Goal: Task Accomplishment & Management: Manage account settings

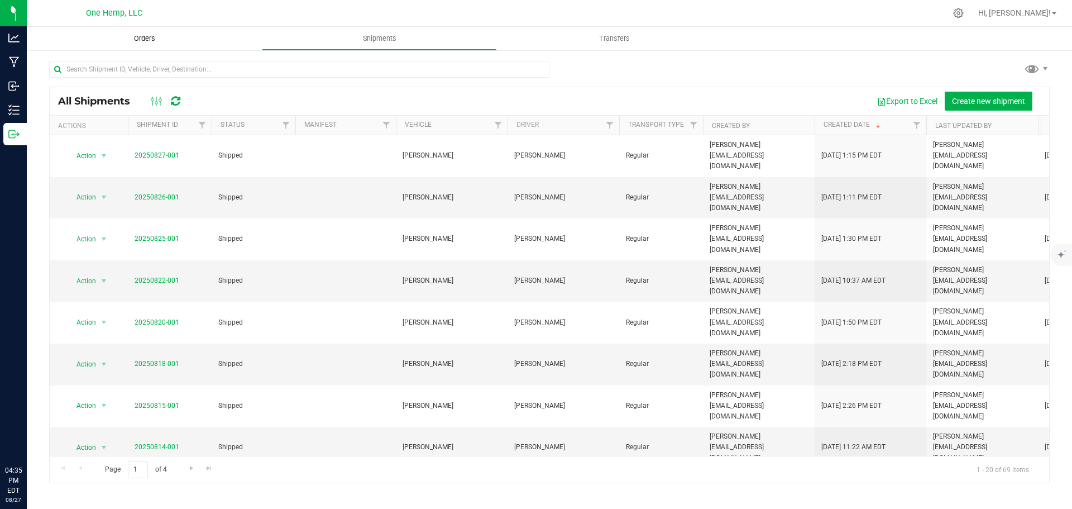
click at [154, 39] on span "Orders" at bounding box center [144, 39] width 51 height 10
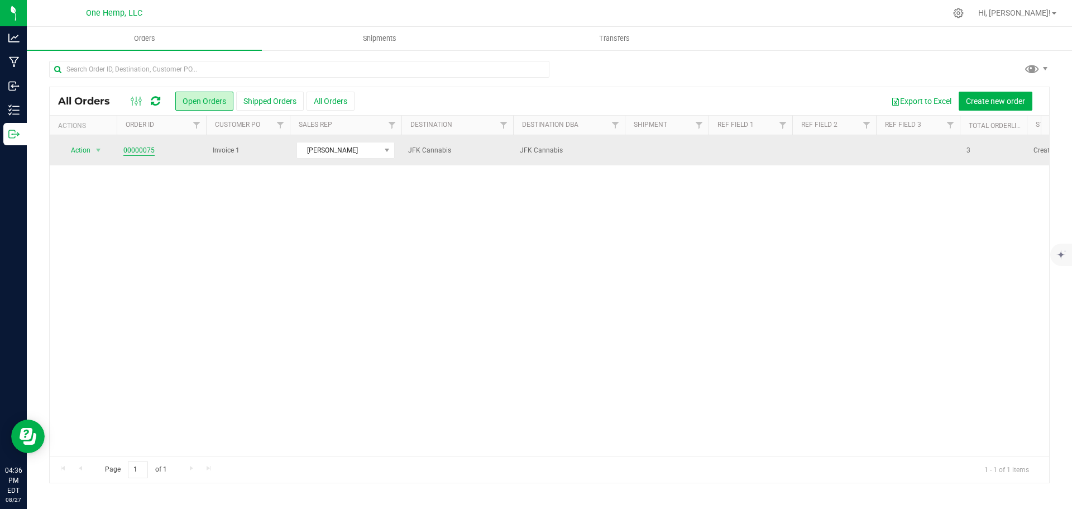
click at [149, 146] on link "00000075" at bounding box center [138, 150] width 31 height 11
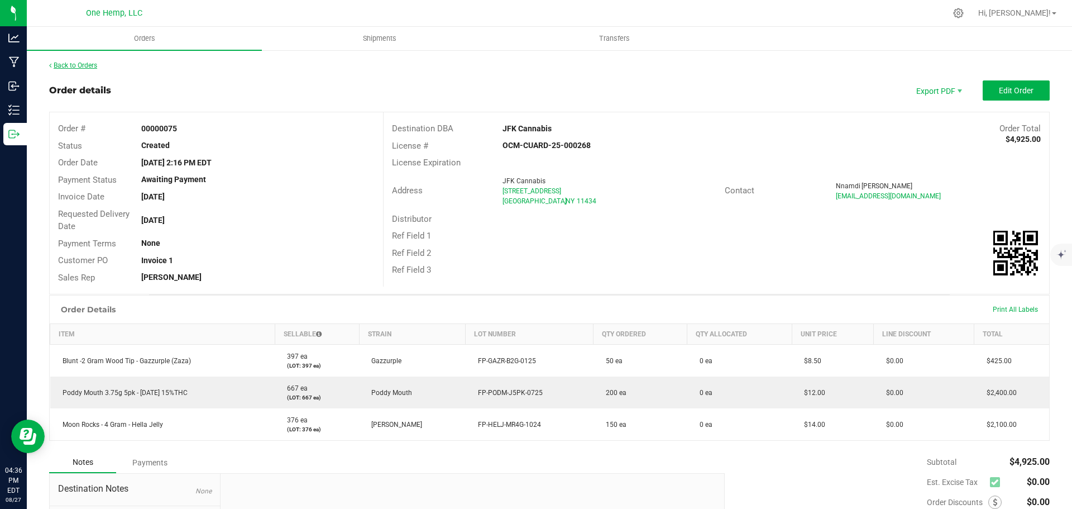
click at [88, 66] on link "Back to Orders" at bounding box center [73, 65] width 48 height 8
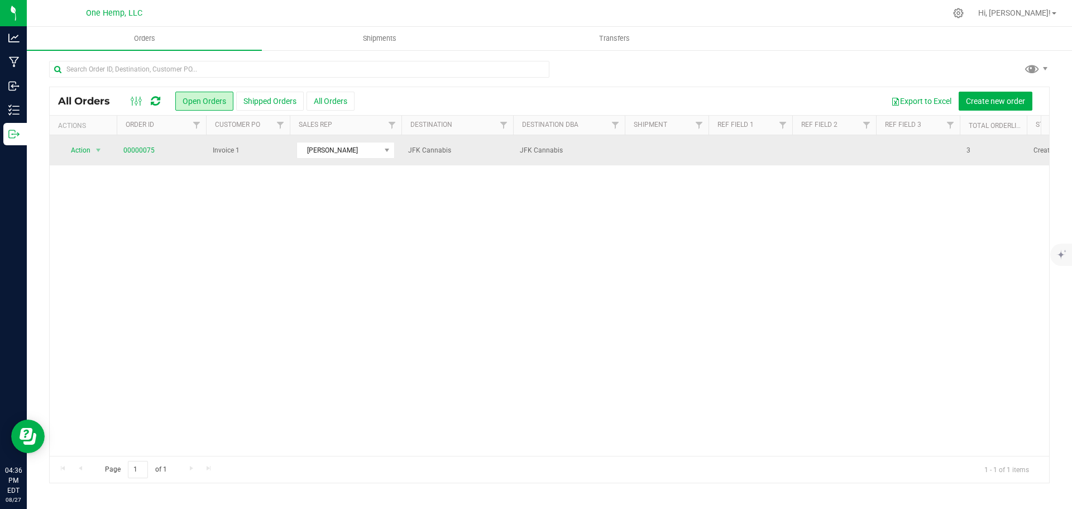
click at [281, 149] on span "Invoice 1" at bounding box center [248, 150] width 70 height 11
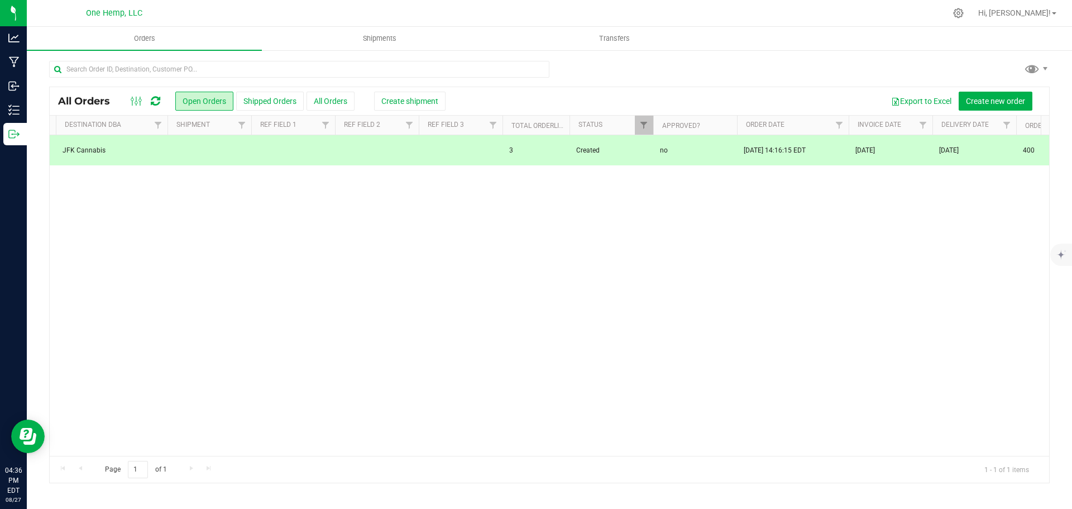
scroll to position [0, 479]
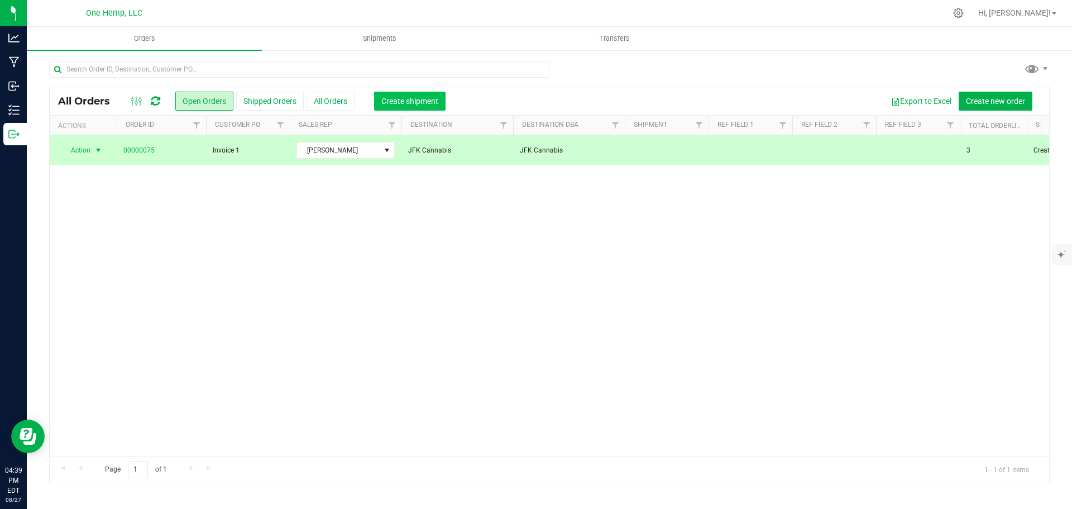
click at [393, 102] on span "Create shipment" at bounding box center [409, 101] width 57 height 9
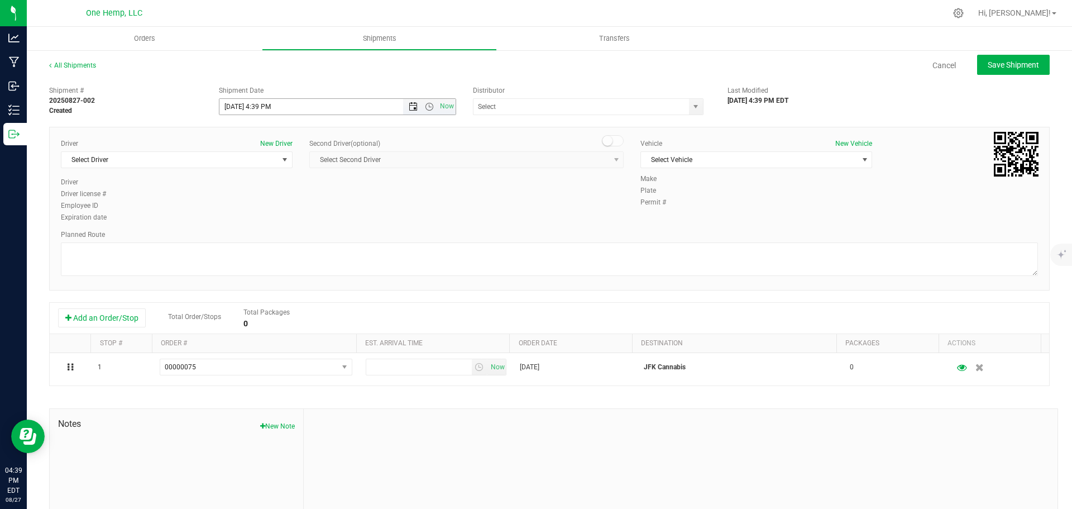
click at [409, 108] on span "Open the date view" at bounding box center [413, 106] width 9 height 9
click at [425, 107] on span "Open the time view" at bounding box center [429, 106] width 9 height 9
click at [255, 189] on li "2:00 PM" at bounding box center [334, 191] width 233 height 15
click at [237, 112] on input "[DATE] 2:00 PM" at bounding box center [320, 107] width 203 height 16
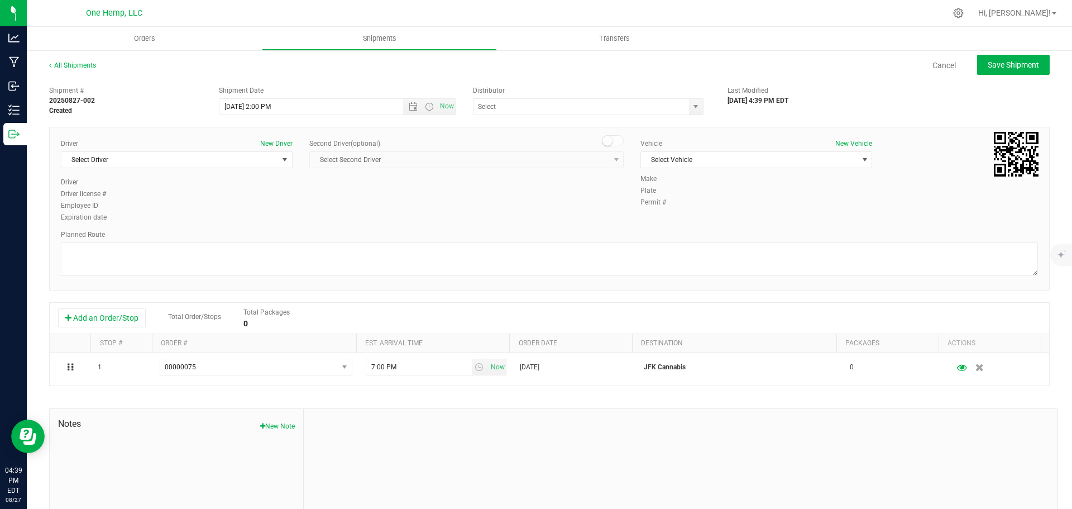
click at [320, 86] on div "Shipment Date" at bounding box center [338, 90] width 238 height 10
click at [272, 152] on span "Select Driver" at bounding box center [169, 160] width 217 height 16
click at [274, 155] on span "Select Driver" at bounding box center [169, 160] width 217 height 16
click at [281, 151] on span "Select Driver" at bounding box center [177, 159] width 232 height 17
click at [281, 155] on span "select" at bounding box center [285, 160] width 14 height 16
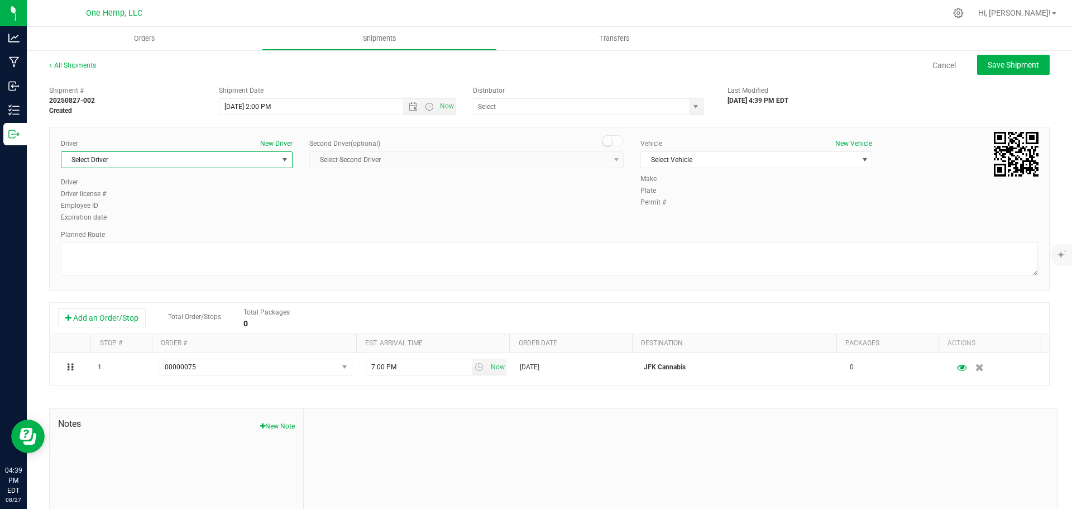
click at [281, 155] on span "select" at bounding box center [285, 160] width 14 height 16
click at [152, 219] on li "[PERSON_NAME]" at bounding box center [175, 222] width 228 height 17
click at [713, 161] on span "Select Vehicle" at bounding box center [749, 160] width 217 height 16
click at [676, 224] on li "Work Vehicle" at bounding box center [751, 229] width 228 height 17
click at [727, 241] on div "Planned Route" at bounding box center [549, 254] width 977 height 49
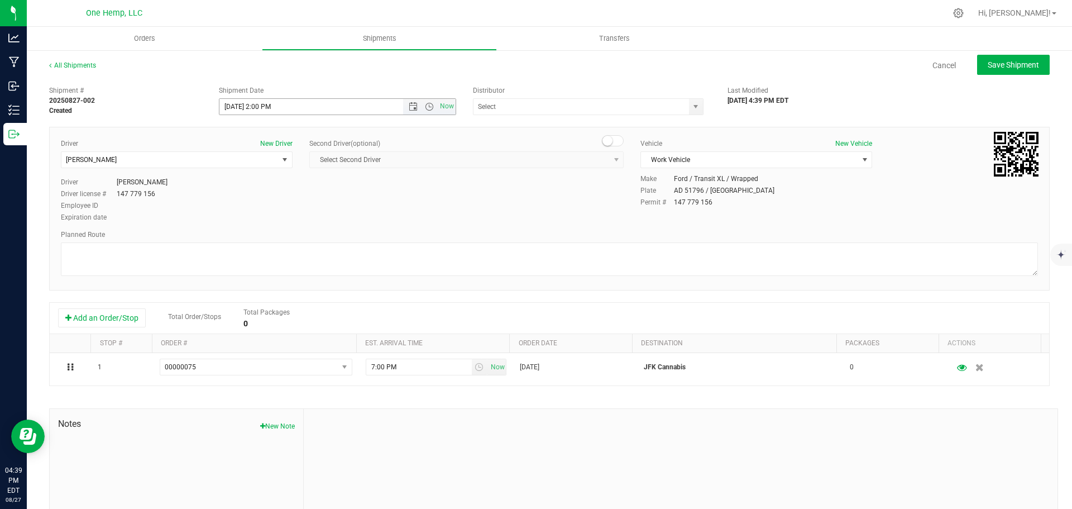
click at [261, 107] on input "[DATE] 2:00 PM" at bounding box center [320, 107] width 203 height 16
click at [285, 104] on input "[DATE] 2:00 PM" at bounding box center [320, 107] width 203 height 16
drag, startPoint x: 285, startPoint y: 104, endPoint x: 257, endPoint y: 108, distance: 28.2
click at [257, 108] on input "[DATE] 2:00 PM" at bounding box center [320, 107] width 203 height 16
click at [429, 104] on span "Open the time view" at bounding box center [429, 106] width 9 height 9
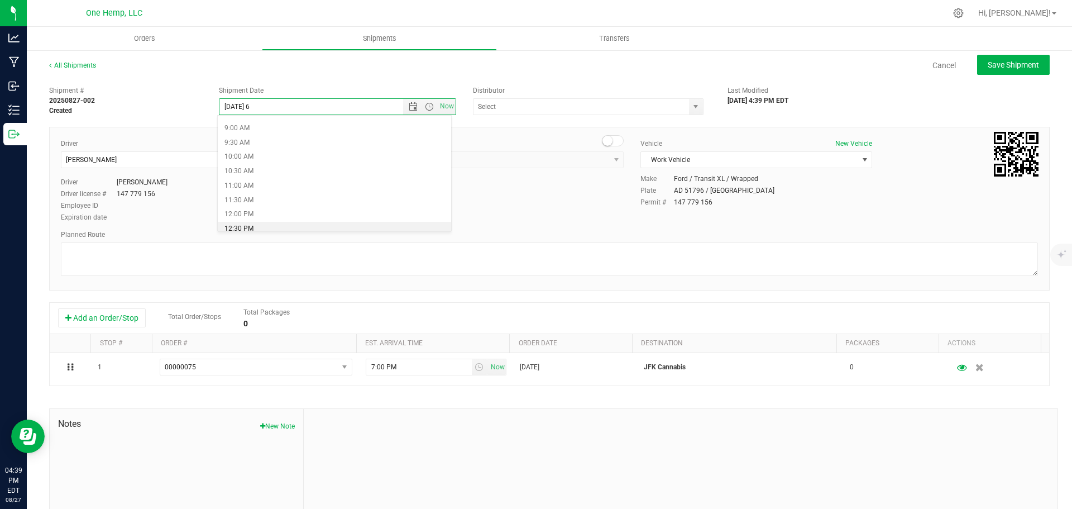
scroll to position [168, 0]
click at [242, 128] on li "6:00 AM" at bounding box center [334, 129] width 233 height 15
click at [231, 107] on input "[DATE] 6:00 AM" at bounding box center [320, 107] width 203 height 16
click at [235, 106] on input "[DATE] 6:00 AM" at bounding box center [320, 107] width 203 height 16
type input "[DATE] 6:00 AM"
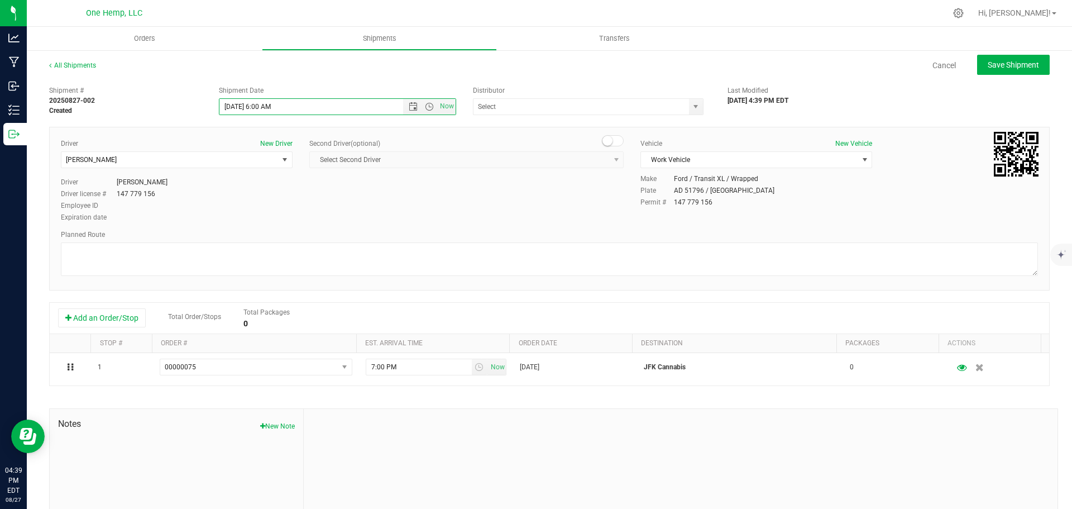
click at [299, 85] on div "Shipment # 20250827-002 Created Shipment Date [DATE] 6:00 AM Now Distributor Ka…" at bounding box center [550, 97] width 1018 height 35
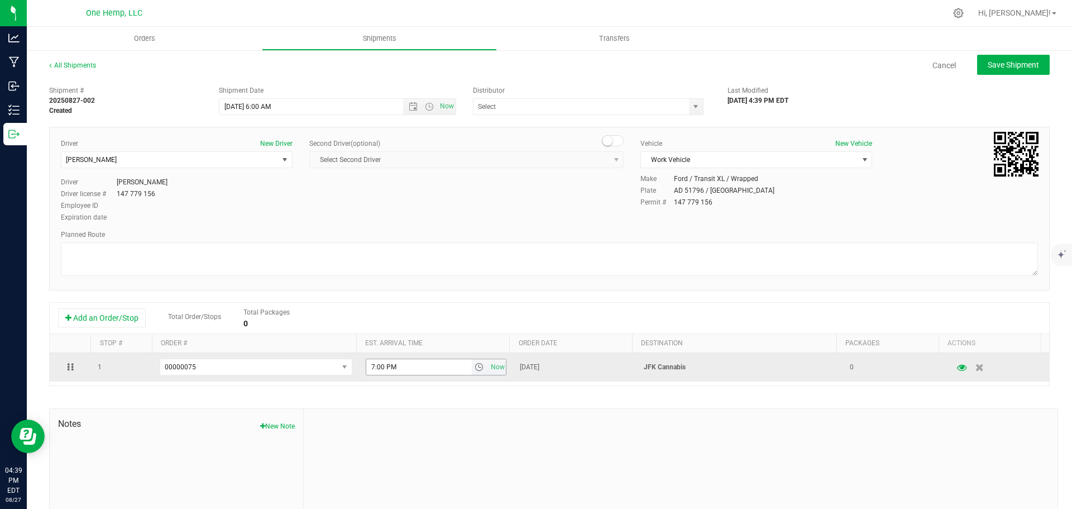
click at [445, 367] on input "7:00 PM" at bounding box center [419, 367] width 106 height 16
click at [368, 367] on input "7:00 PM" at bounding box center [419, 367] width 106 height 16
type input "2:00 PM"
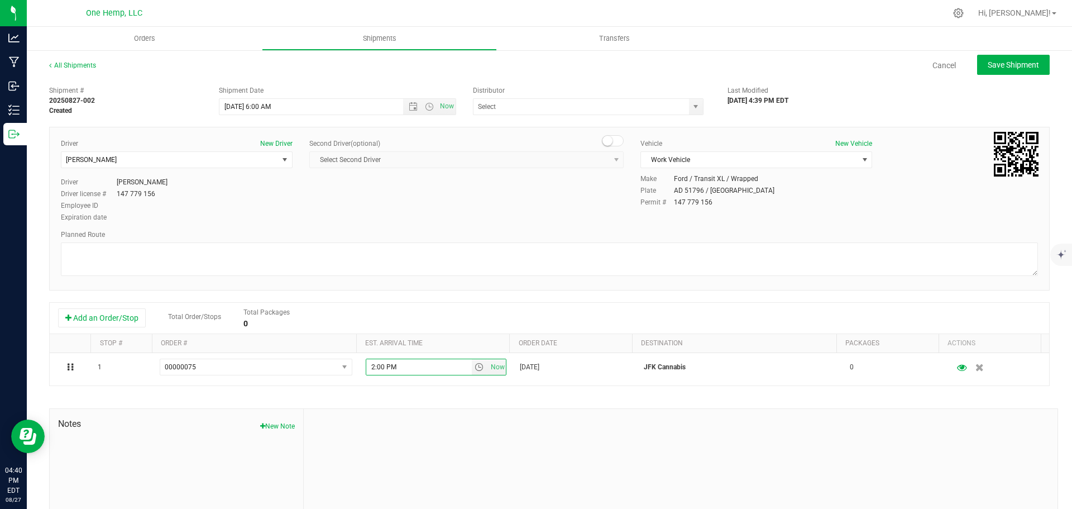
click at [444, 290] on div "Shipment # 20250827-002 Created Shipment Date [DATE] 6:00 AM Now Distributor Ka…" at bounding box center [549, 319] width 1001 height 479
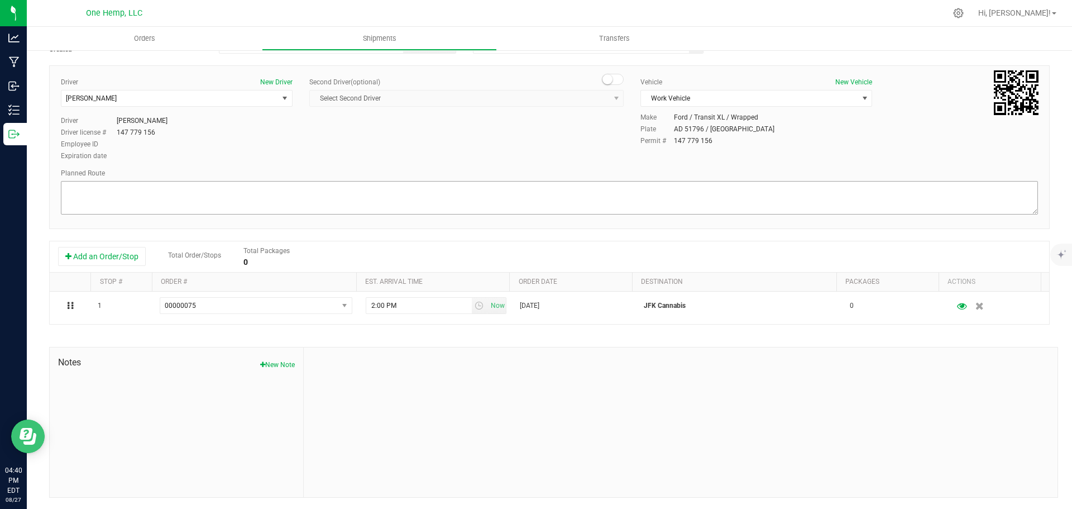
scroll to position [0, 0]
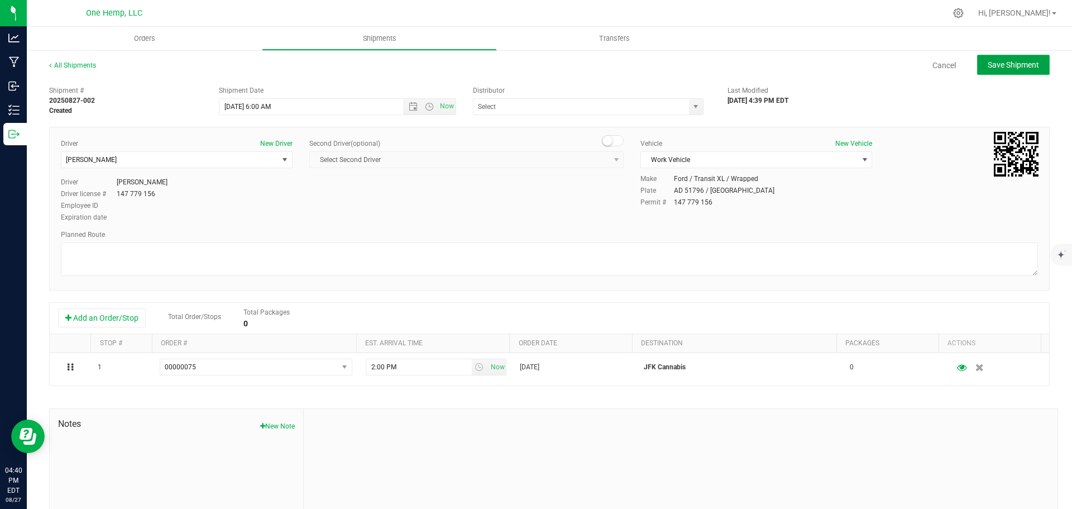
click at [983, 74] on button "Save Shipment" at bounding box center [1013, 65] width 73 height 20
type input "[DATE] 10:00 AM"
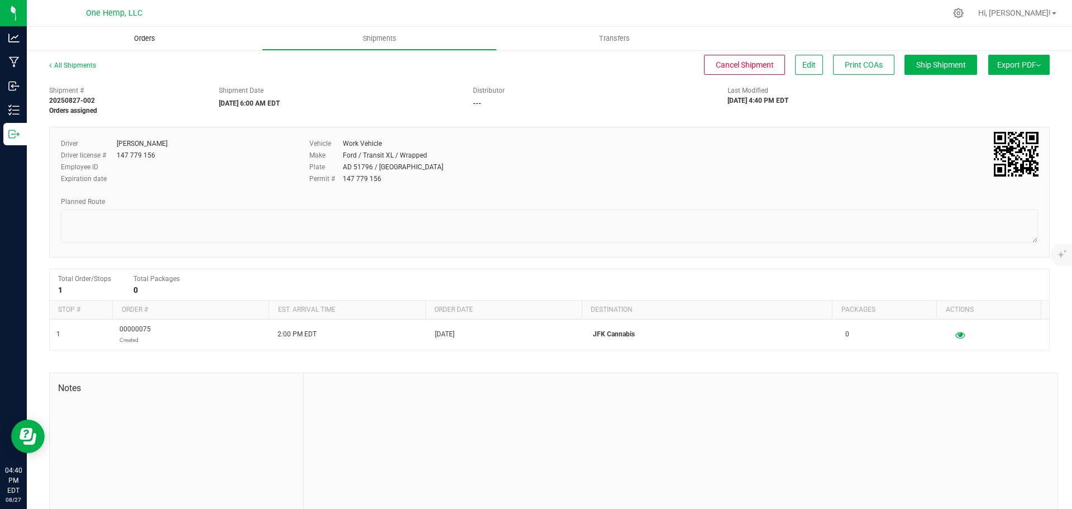
click at [113, 31] on uib-tab-heading "Orders" at bounding box center [144, 38] width 235 height 23
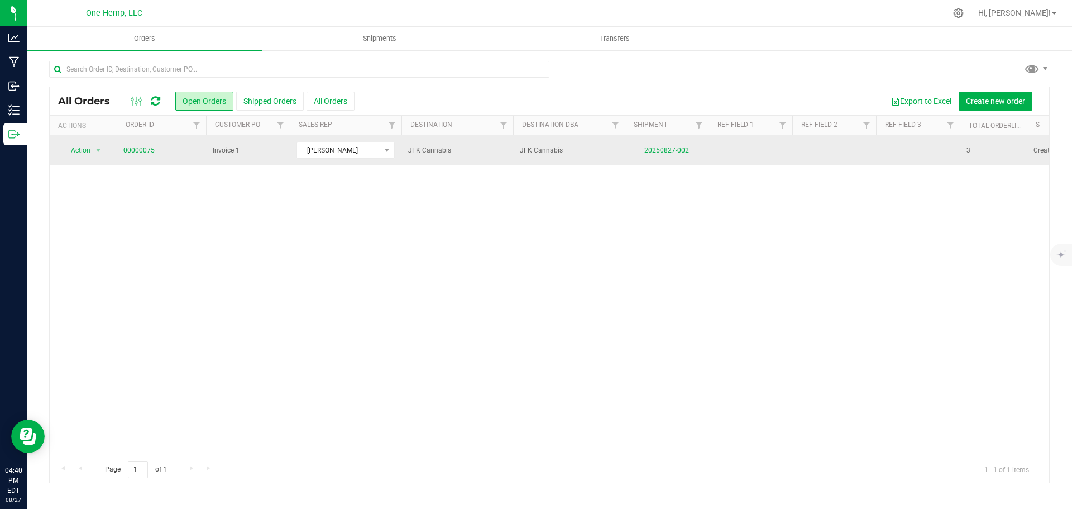
click at [684, 154] on link "20250827-002" at bounding box center [666, 150] width 45 height 8
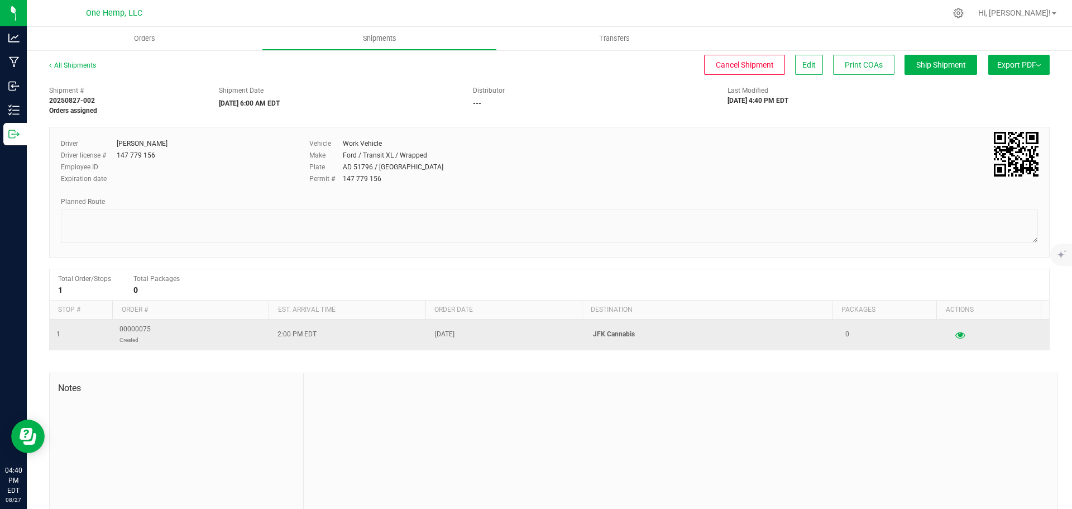
click at [944, 326] on td at bounding box center [996, 334] width 105 height 30
click at [954, 337] on button "button" at bounding box center [960, 335] width 20 height 18
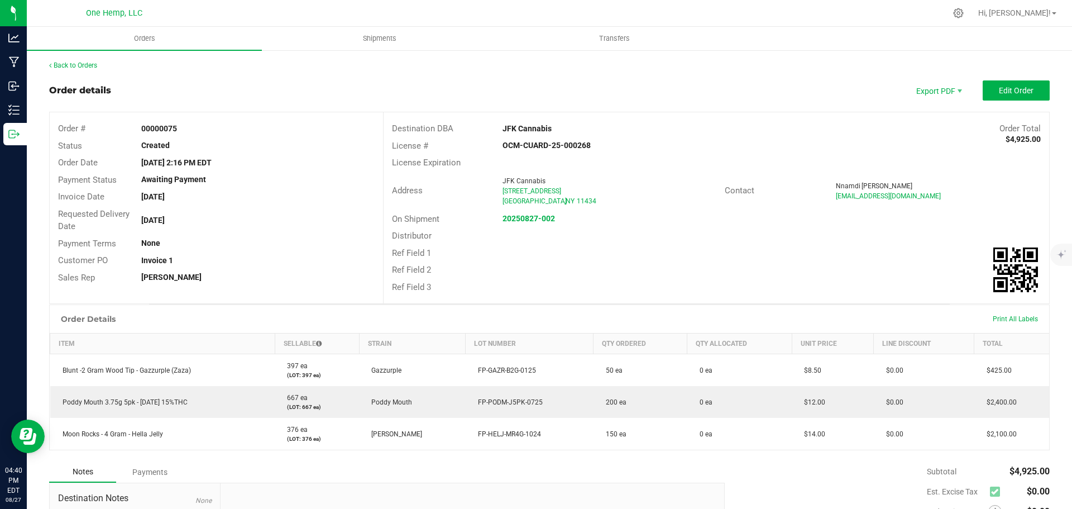
click at [58, 72] on div "Back to Orders Order details Export PDF Edit Order Order # 00000075 Status Crea…" at bounding box center [549, 346] width 1001 height 573
click at [996, 99] on button "Edit Order" at bounding box center [1016, 90] width 67 height 20
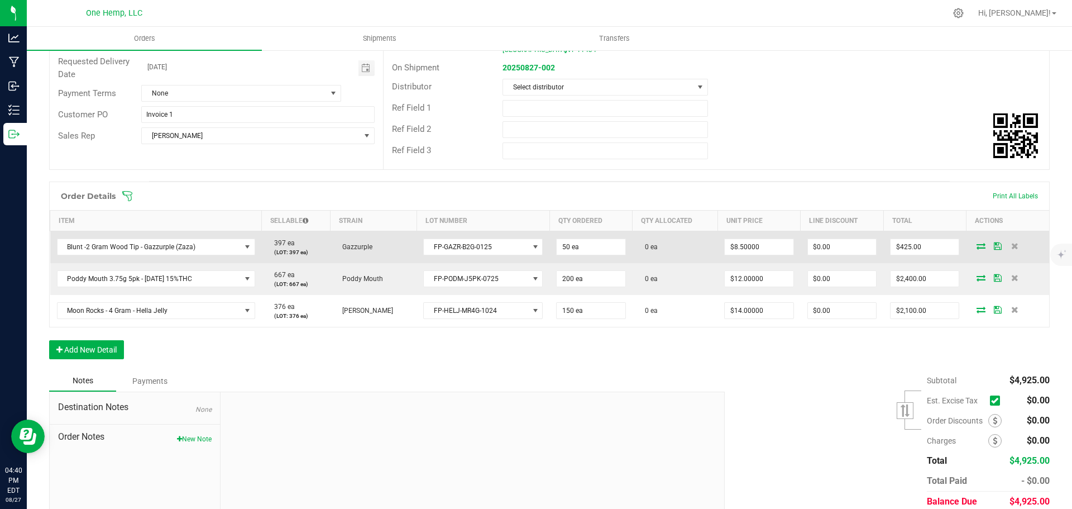
scroll to position [168, 0]
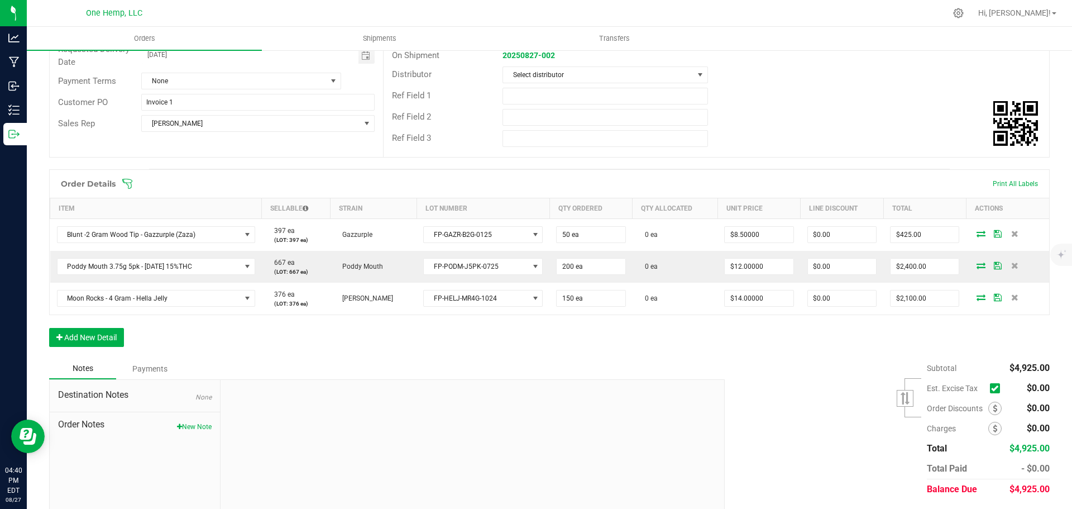
click at [991, 388] on icon at bounding box center [994, 388] width 7 height 0
click at [0, 0] on input "checkbox" at bounding box center [0, 0] width 0 height 0
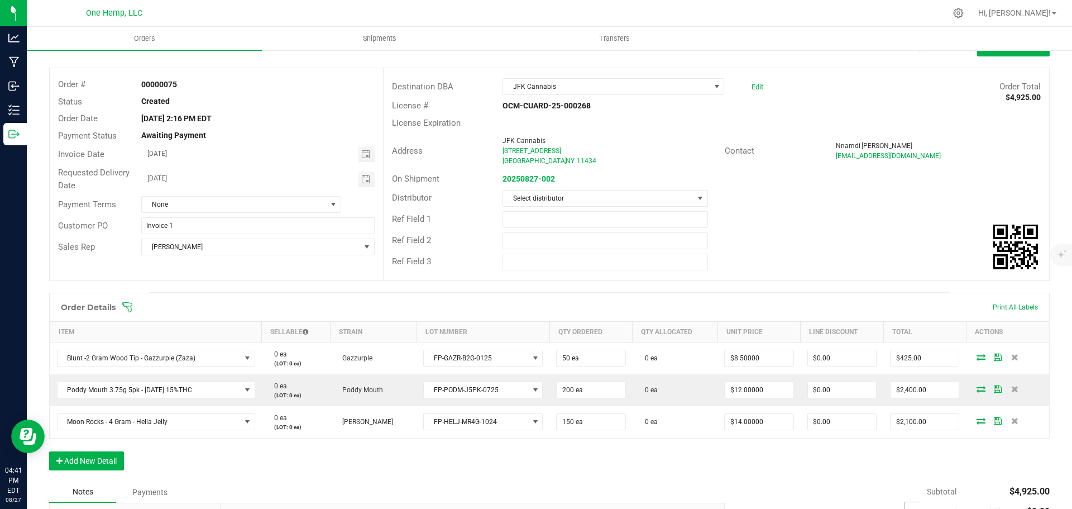
scroll to position [0, 0]
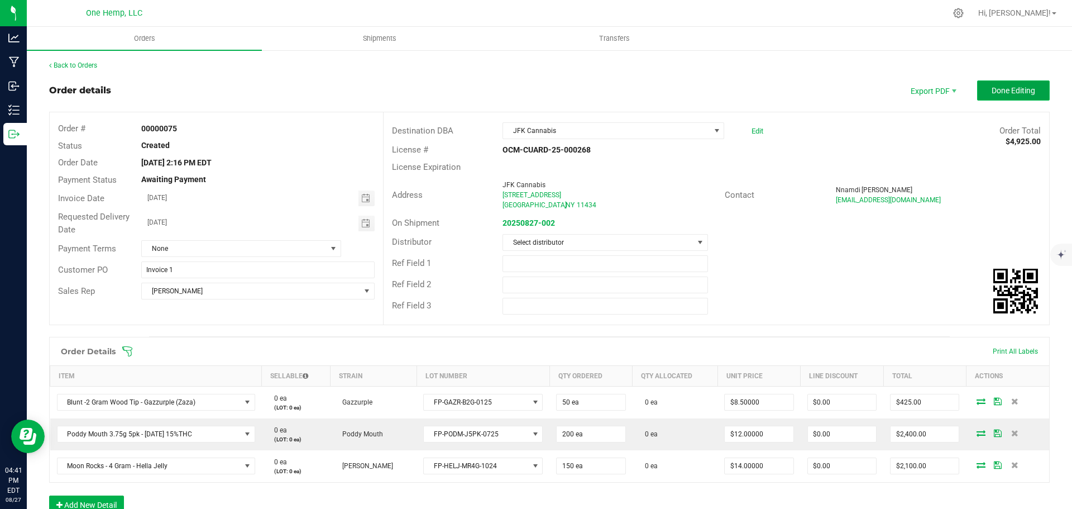
click at [1026, 90] on span "Done Editing" at bounding box center [1014, 90] width 44 height 9
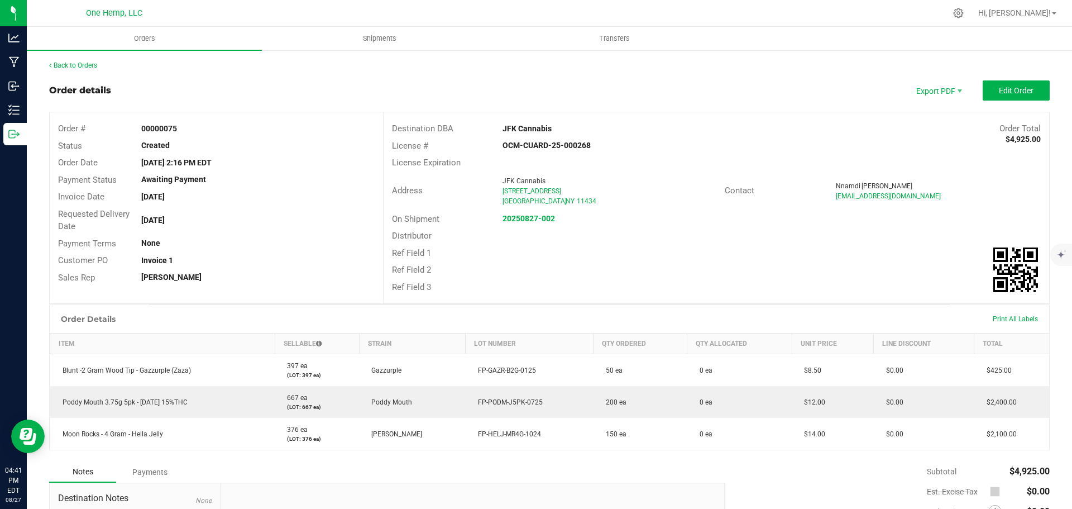
click at [72, 59] on div "Back to Orders Order details Export PDF Edit Order Order # 00000075 Status Crea…" at bounding box center [549, 346] width 1045 height 595
click at [80, 66] on link "Back to Orders" at bounding box center [73, 65] width 48 height 8
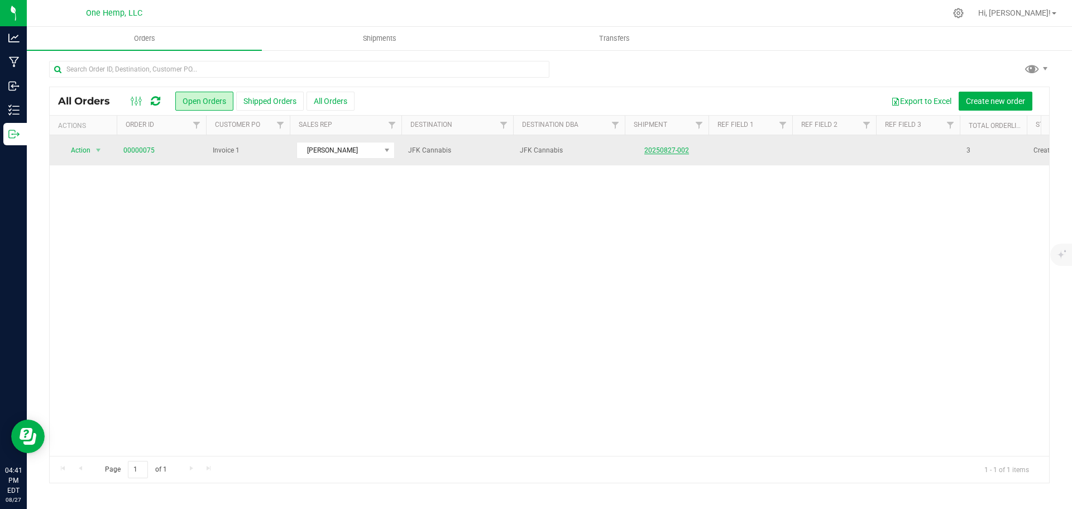
click at [667, 152] on link "20250827-002" at bounding box center [666, 150] width 45 height 8
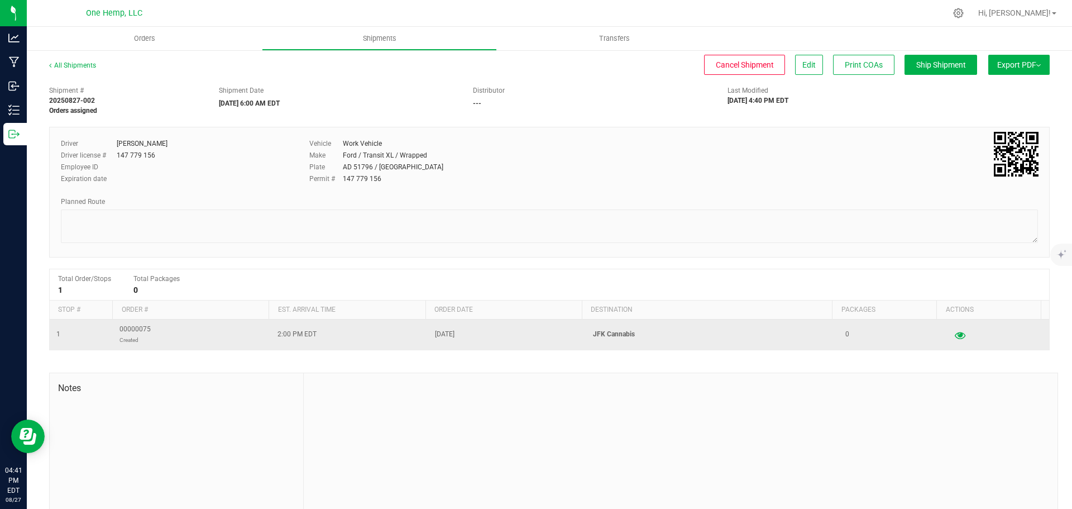
click at [955, 338] on icon "button" at bounding box center [960, 335] width 11 height 8
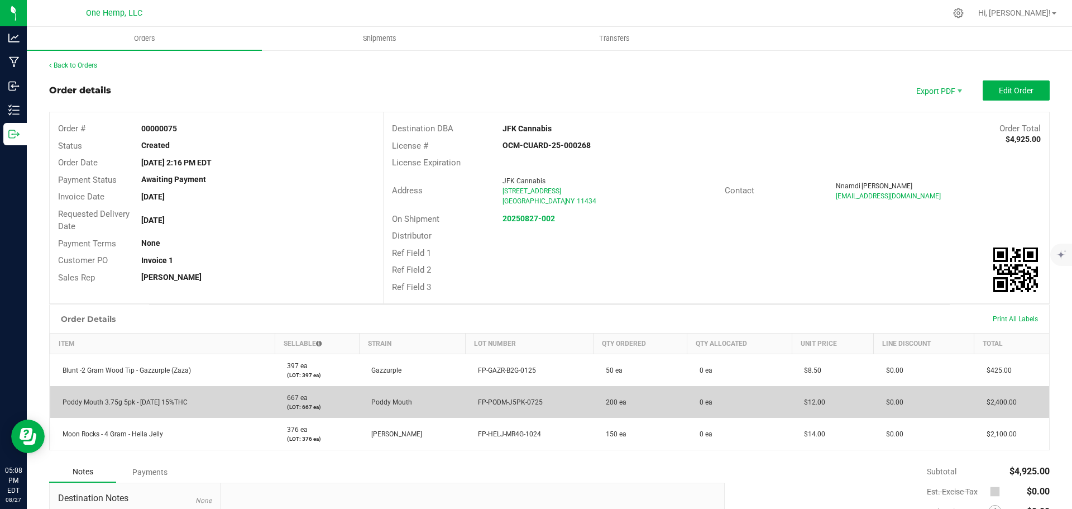
drag, startPoint x: 512, startPoint y: 374, endPoint x: 514, endPoint y: 391, distance: 16.9
click at [514, 391] on tbody "Blunt -2 Gram Wood Tip - Gazzurple (Zaza) 397 ea (LOT: 397 ea) Gazzurple FP-GAZ…" at bounding box center [550, 402] width 1000 height 96
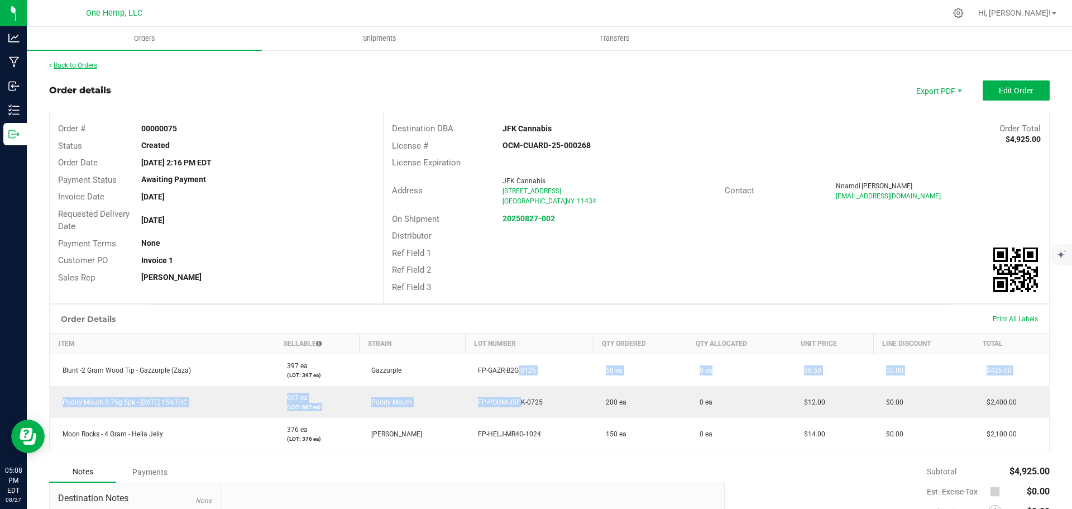
click at [88, 63] on link "Back to Orders" at bounding box center [73, 65] width 48 height 8
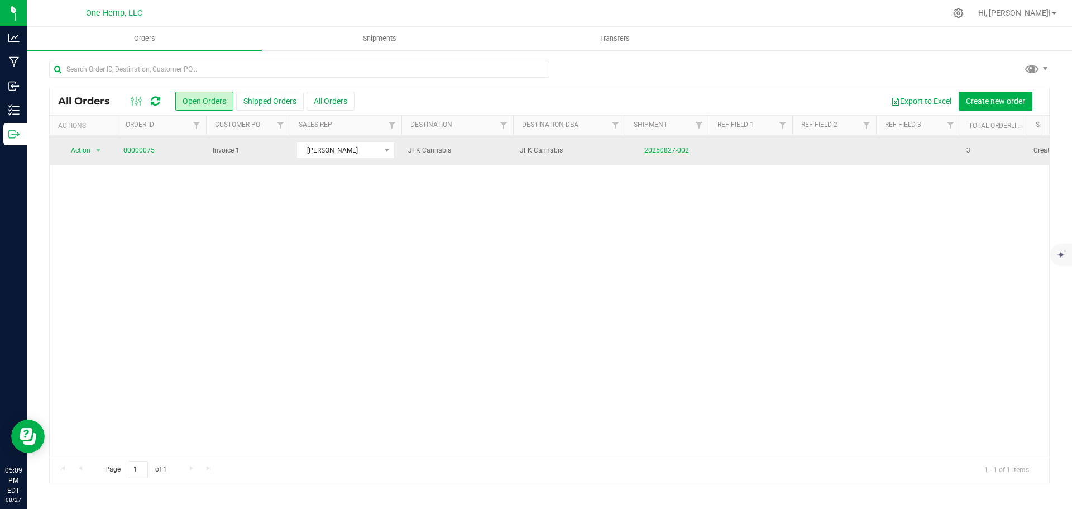
click at [677, 149] on link "20250827-002" at bounding box center [666, 150] width 45 height 8
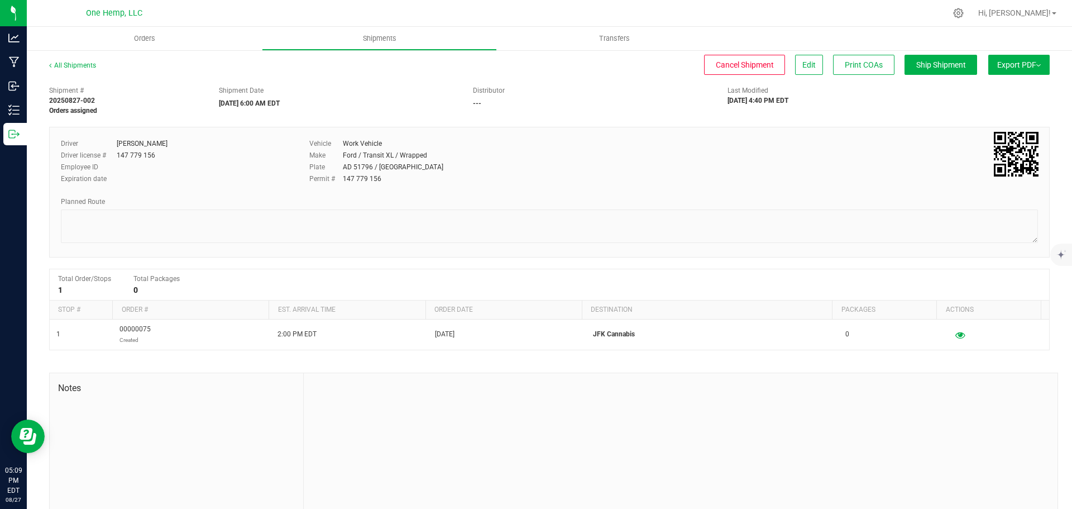
click at [1025, 70] on button "Export PDF" at bounding box center [1018, 65] width 61 height 20
click at [1004, 110] on span "Manifest by Lot" at bounding box center [990, 106] width 46 height 8
click at [1035, 61] on button "Export PDF" at bounding box center [1018, 65] width 61 height 20
click at [1035, 71] on button "Export PDF" at bounding box center [1018, 65] width 61 height 20
click at [803, 67] on span "Edit" at bounding box center [809, 64] width 13 height 9
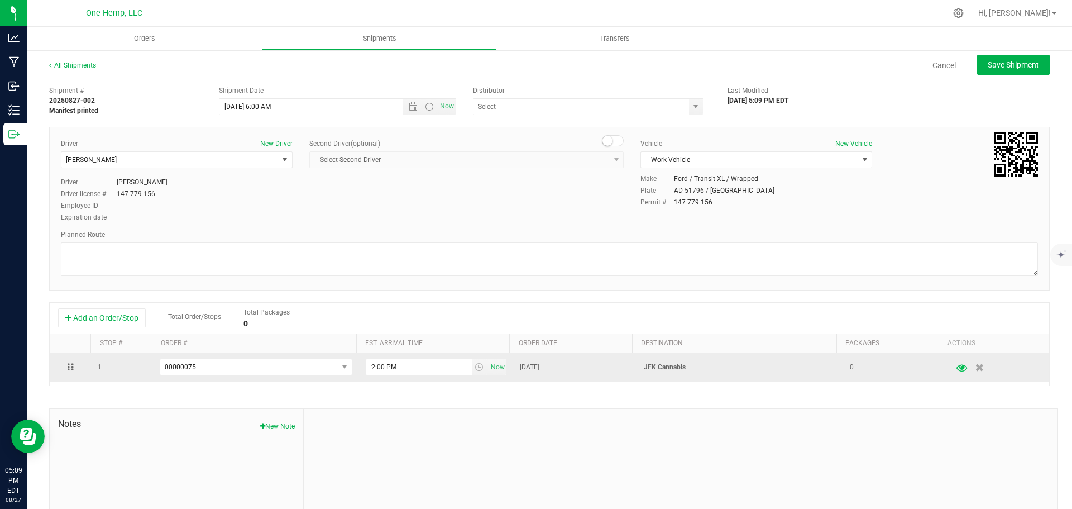
click at [957, 366] on icon "button" at bounding box center [962, 367] width 11 height 8
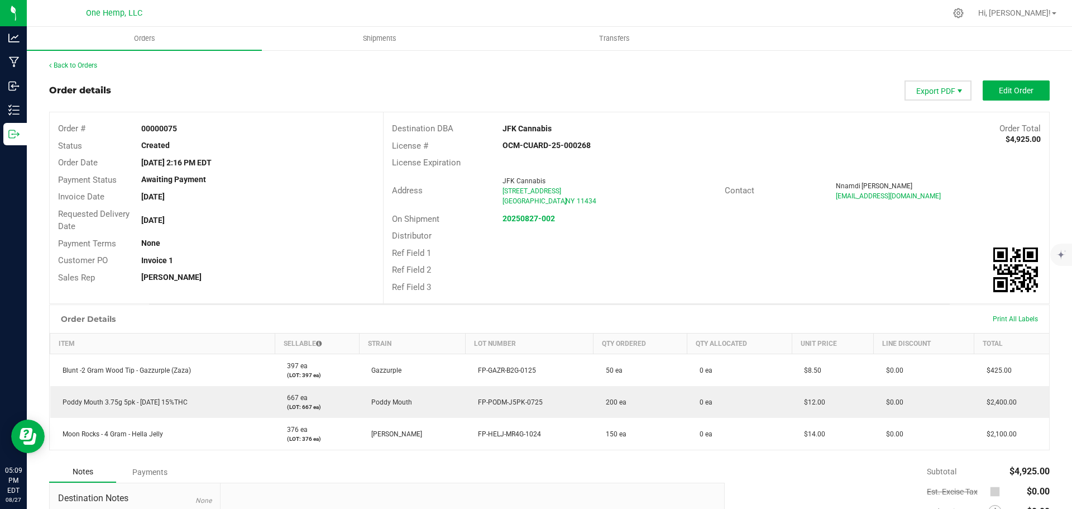
click at [956, 92] on span "Export PDF" at bounding box center [960, 91] width 9 height 9
click at [945, 122] on span "Invoice PDF" at bounding box center [931, 125] width 69 height 16
click at [954, 109] on span "Packing List PDF" at bounding box center [931, 109] width 69 height 16
click at [82, 57] on div "Back to Orders Order details Export PDF Edit Order Order # 00000075 Status Crea…" at bounding box center [549, 346] width 1045 height 595
click at [85, 75] on div "Back to Orders Order details Export PDF Edit Order Order # 00000075 Status Crea…" at bounding box center [549, 346] width 1001 height 573
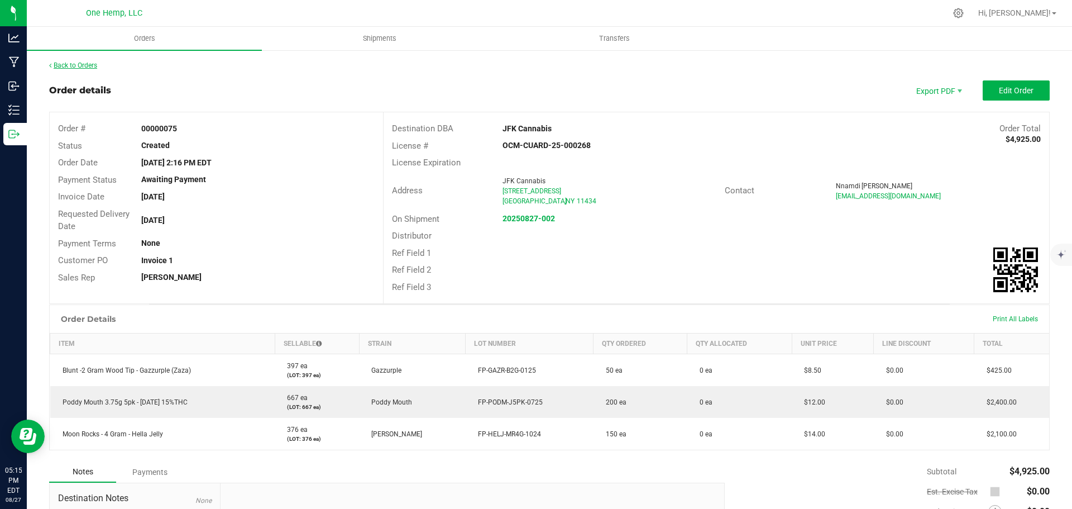
click at [84, 63] on link "Back to Orders" at bounding box center [73, 65] width 48 height 8
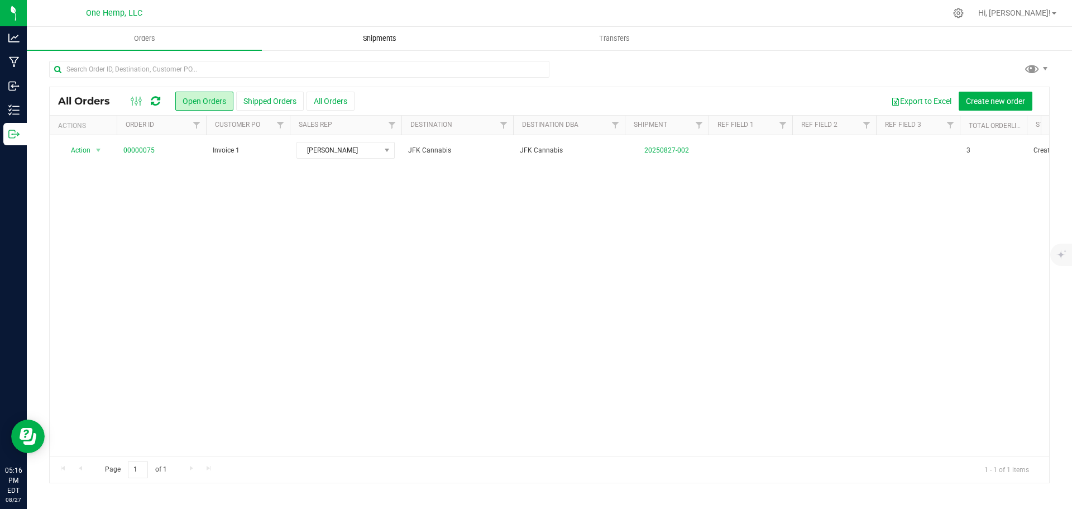
click at [403, 37] on span "Shipments" at bounding box center [380, 39] width 64 height 10
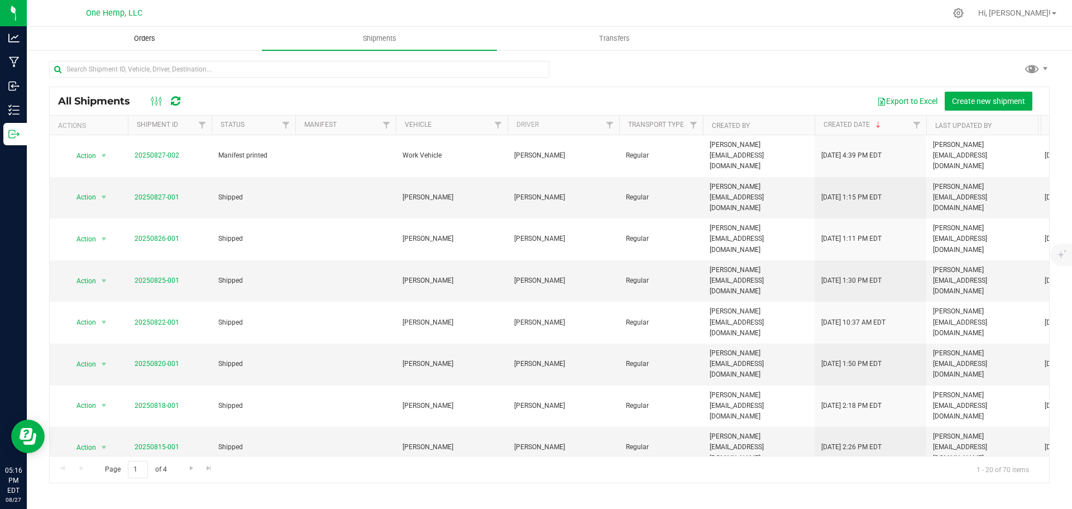
click at [145, 46] on uib-tab-heading "Orders" at bounding box center [144, 38] width 234 height 22
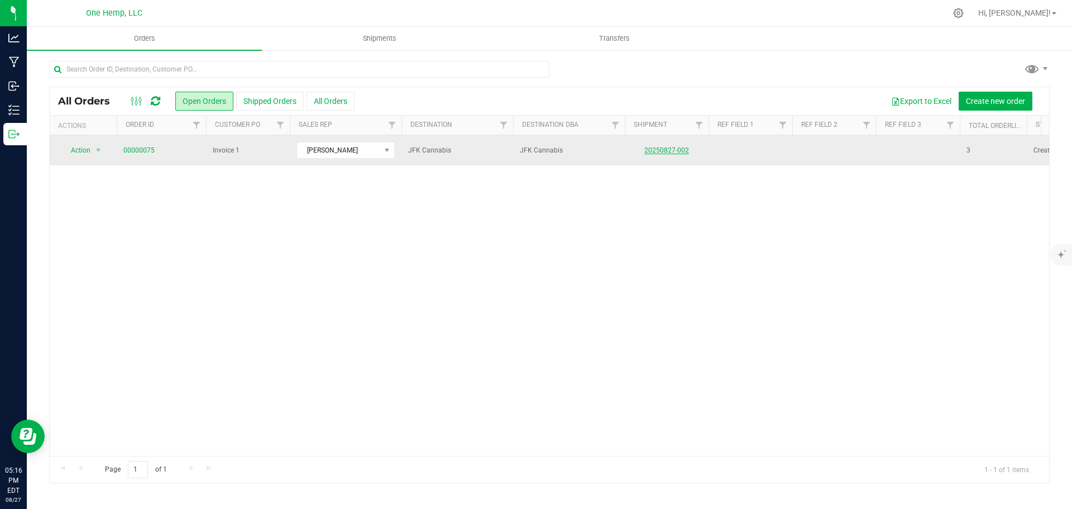
click at [675, 146] on link "20250827-002" at bounding box center [666, 150] width 45 height 8
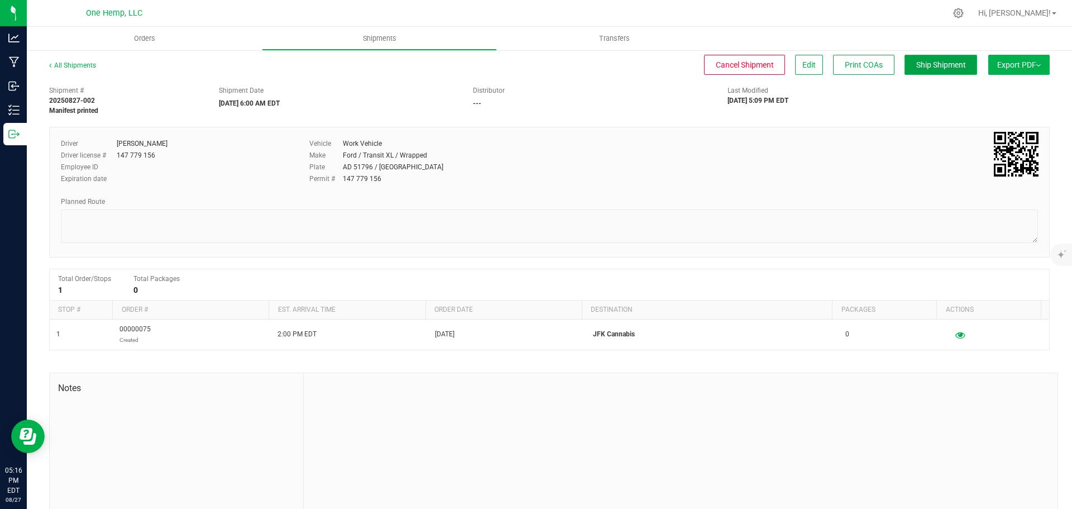
click at [956, 67] on button "Ship Shipment" at bounding box center [941, 65] width 73 height 20
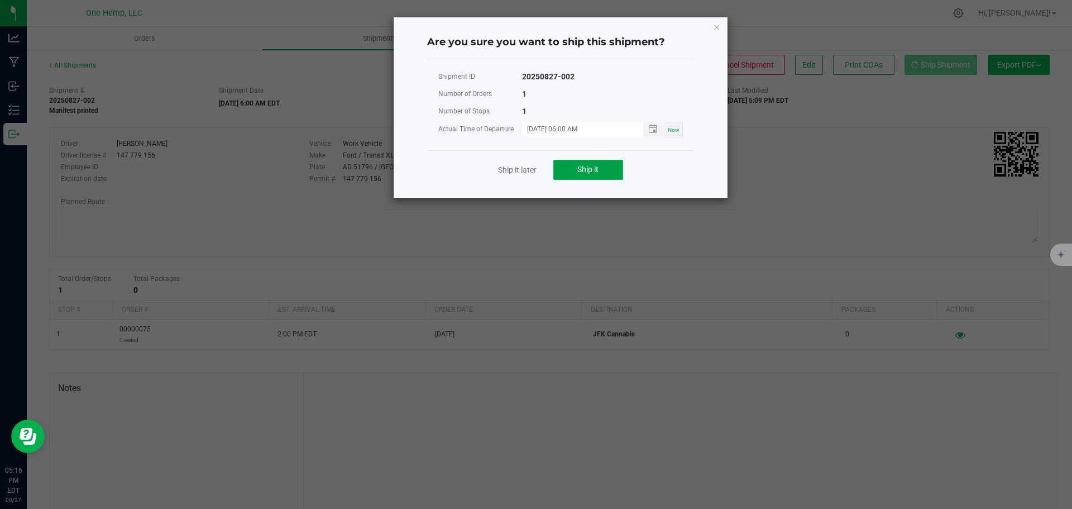
click at [601, 165] on button "Ship it" at bounding box center [588, 170] width 70 height 20
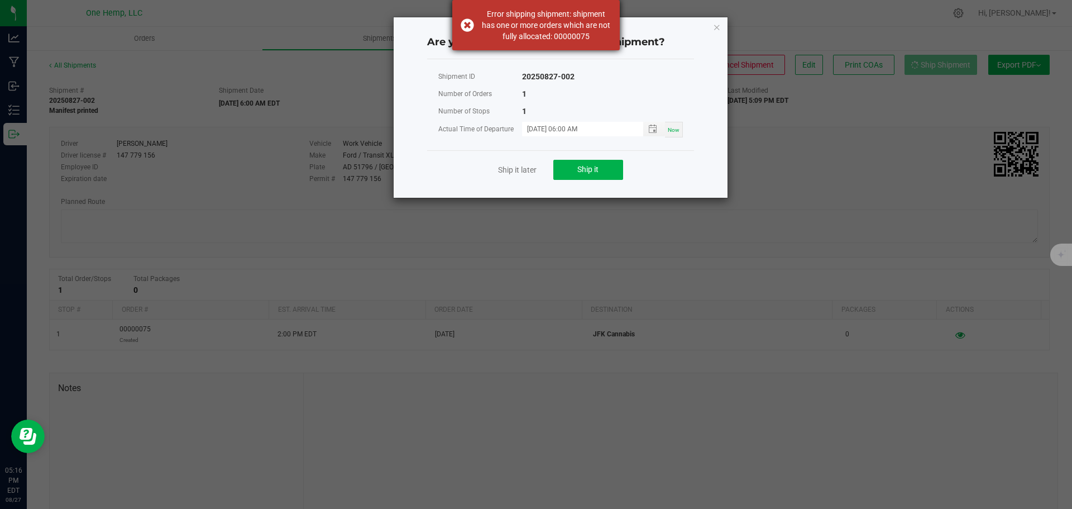
click at [461, 23] on div "Error shipping shipment: shipment has one or more orders which are not fully al…" at bounding box center [536, 25] width 168 height 50
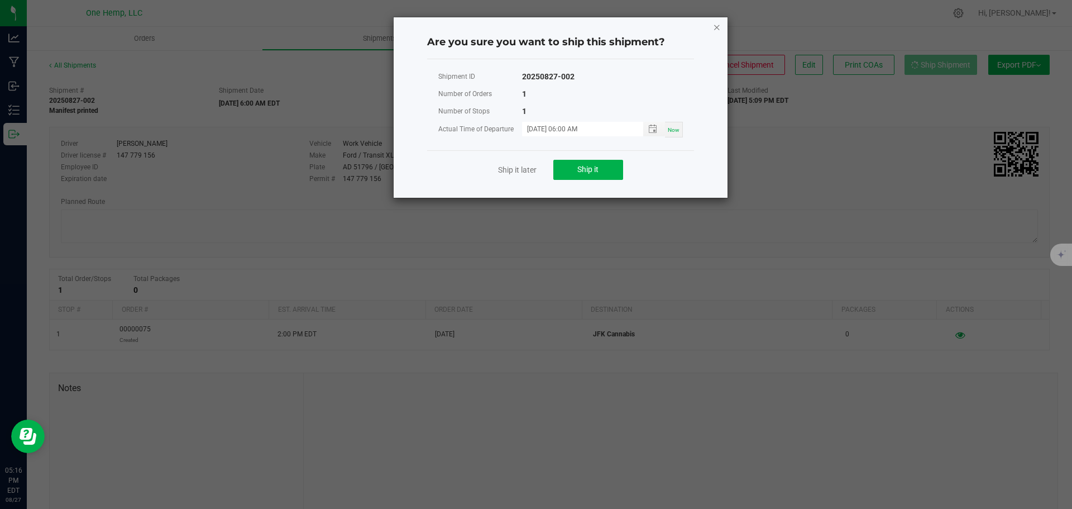
click at [716, 27] on icon "Close" at bounding box center [717, 26] width 8 height 13
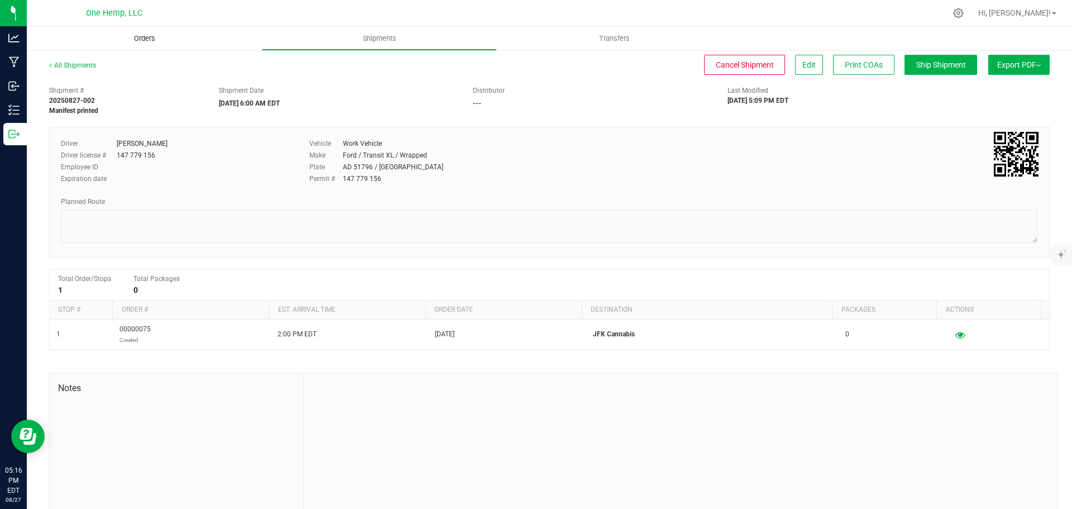
click at [142, 45] on uib-tab-heading "Orders" at bounding box center [144, 38] width 235 height 23
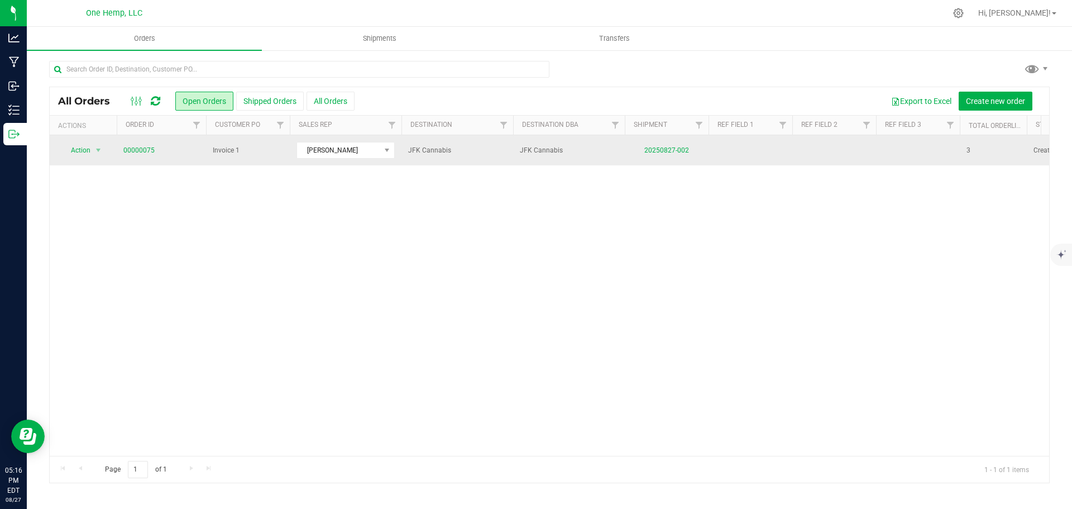
click at [281, 145] on span "Invoice 1" at bounding box center [248, 150] width 70 height 11
click at [284, 150] on td "Invoice 1" at bounding box center [248, 150] width 84 height 30
click at [140, 152] on link "00000075" at bounding box center [138, 150] width 31 height 11
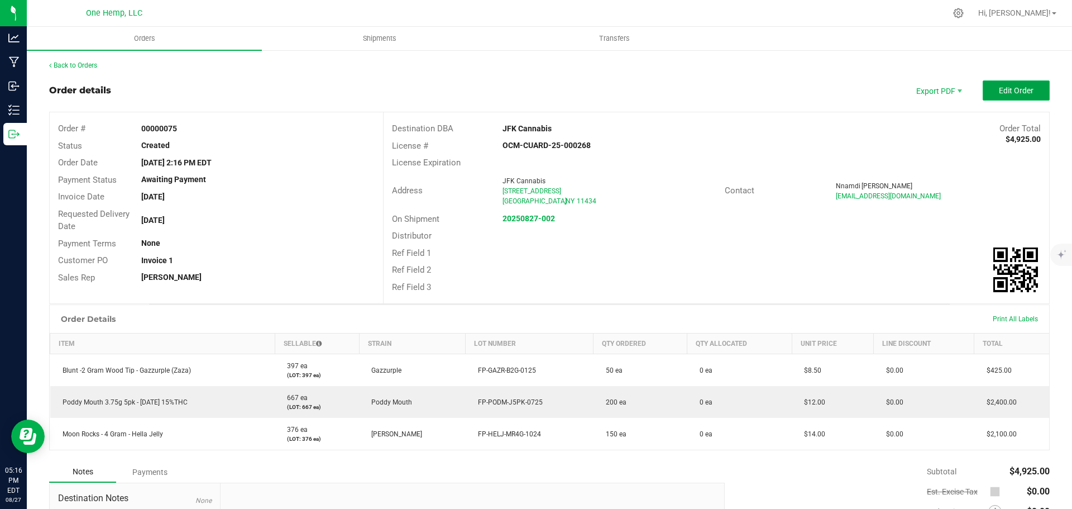
click at [999, 87] on span "Edit Order" at bounding box center [1016, 90] width 35 height 9
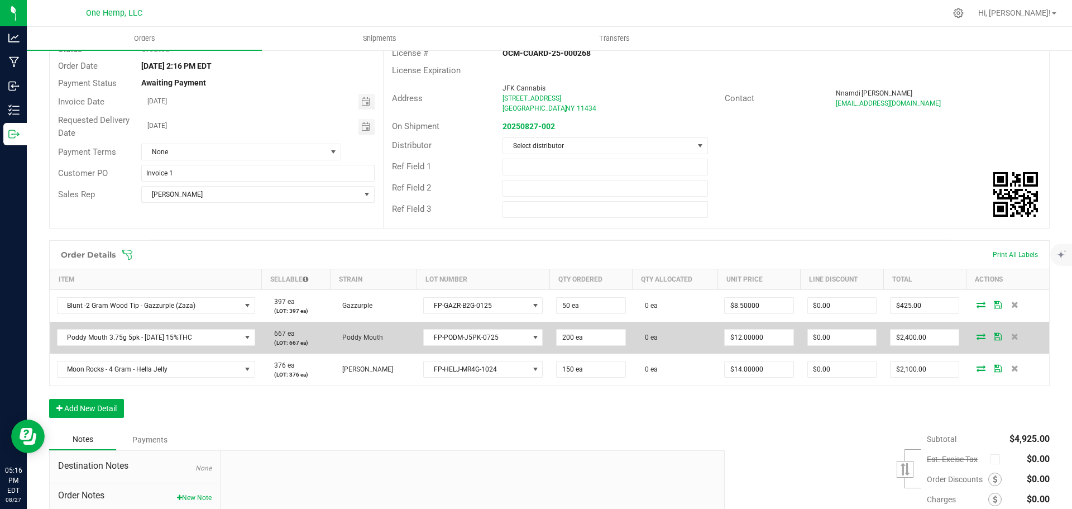
scroll to position [112, 0]
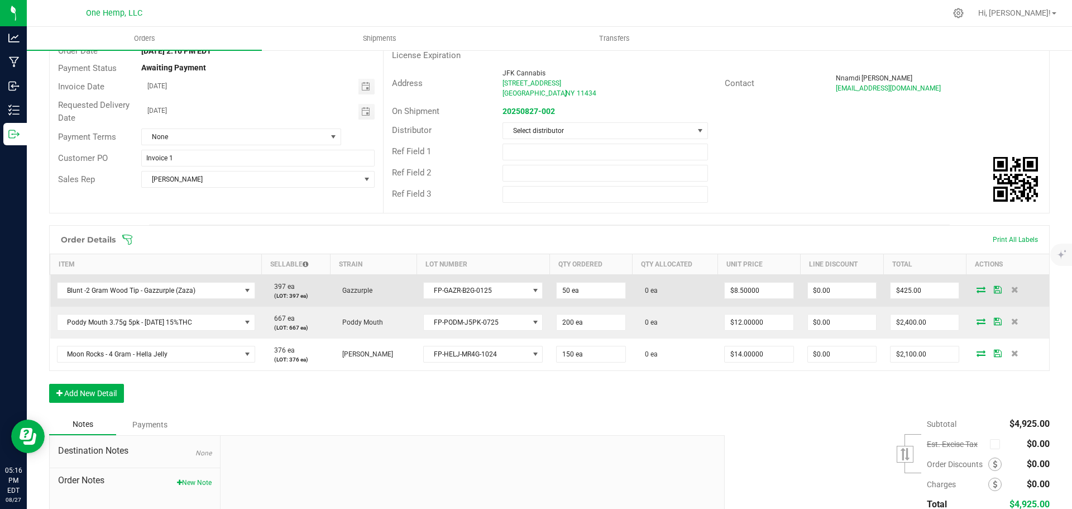
click at [977, 291] on icon at bounding box center [981, 289] width 9 height 7
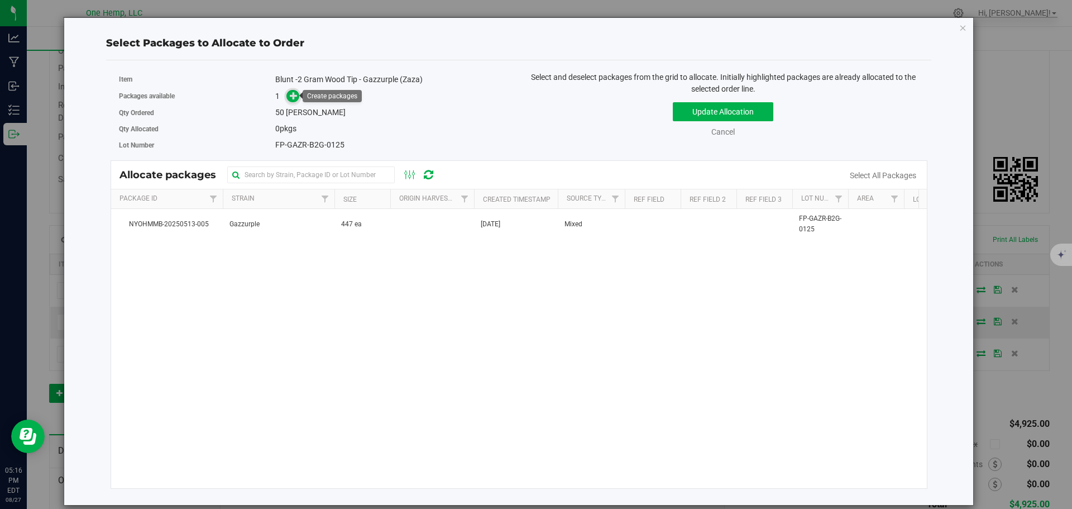
click at [295, 95] on icon at bounding box center [294, 95] width 8 height 8
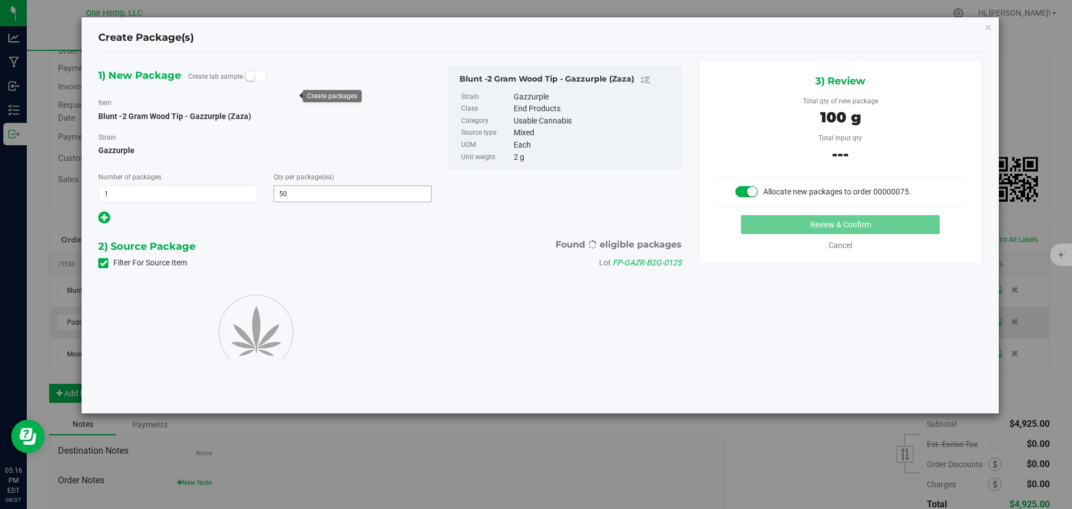
type input "50"
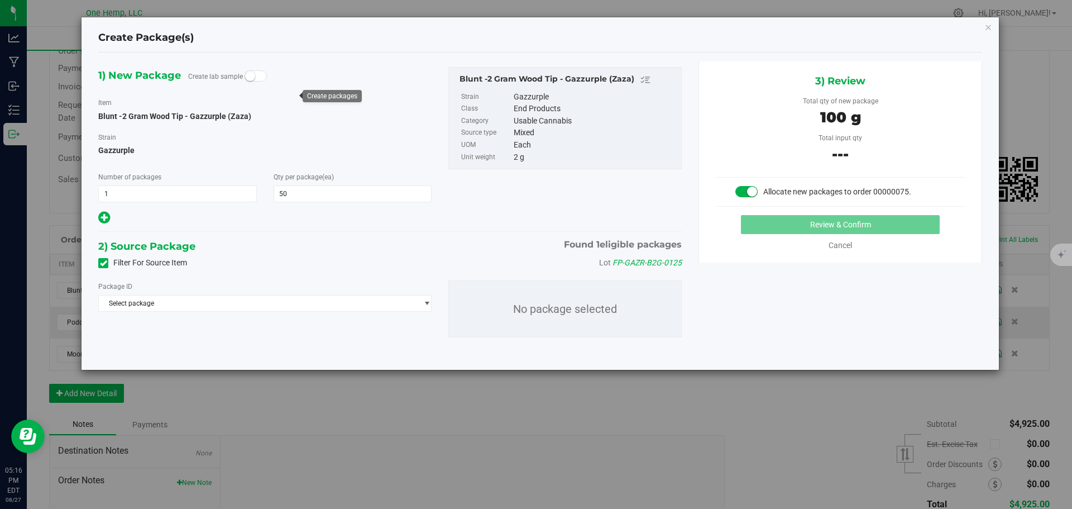
click at [170, 264] on label "Filter For Source Item" at bounding box center [142, 263] width 89 height 12
click at [0, 0] on input "Filter For Source Item" at bounding box center [0, 0] width 0 height 0
click at [381, 300] on span "Select package" at bounding box center [258, 303] width 318 height 16
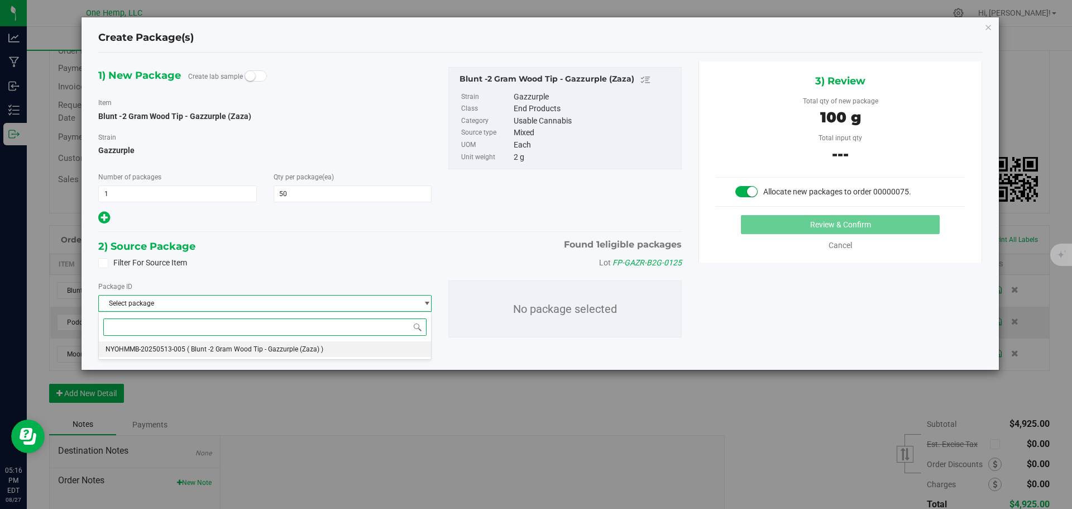
click at [290, 355] on li "NYOHMMB-20250513-005 ( Blunt -2 Gram Wood Tip - Gazzurple (Zaza) )" at bounding box center [265, 349] width 332 height 16
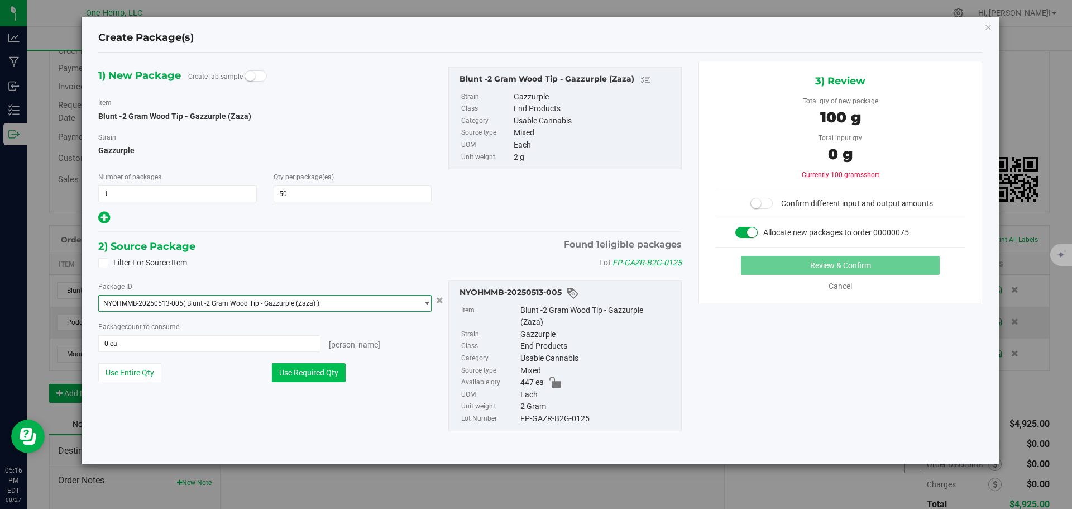
click at [305, 375] on button "Use Required Qty" at bounding box center [309, 372] width 74 height 19
type input "50 ea"
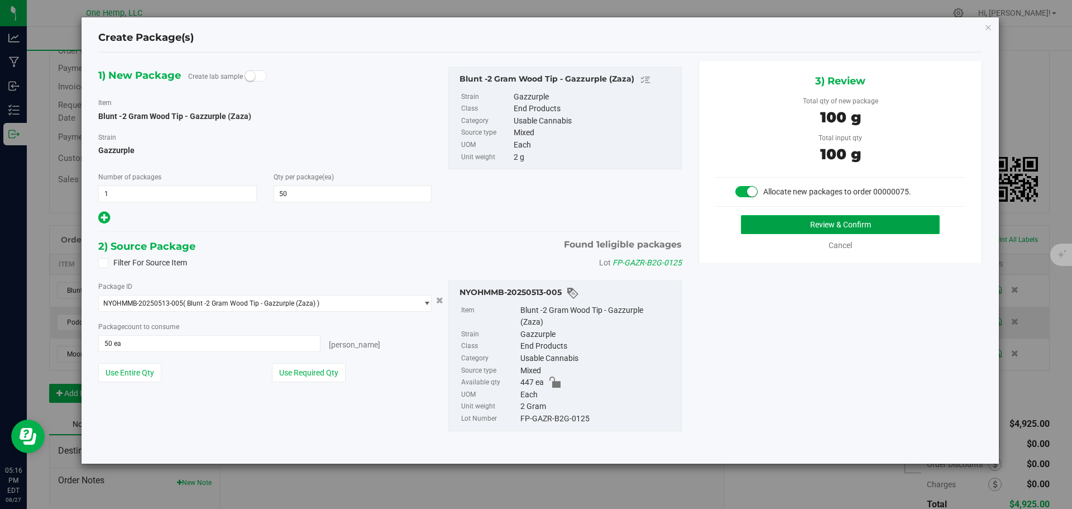
click at [926, 223] on button "Review & Confirm" at bounding box center [840, 224] width 199 height 19
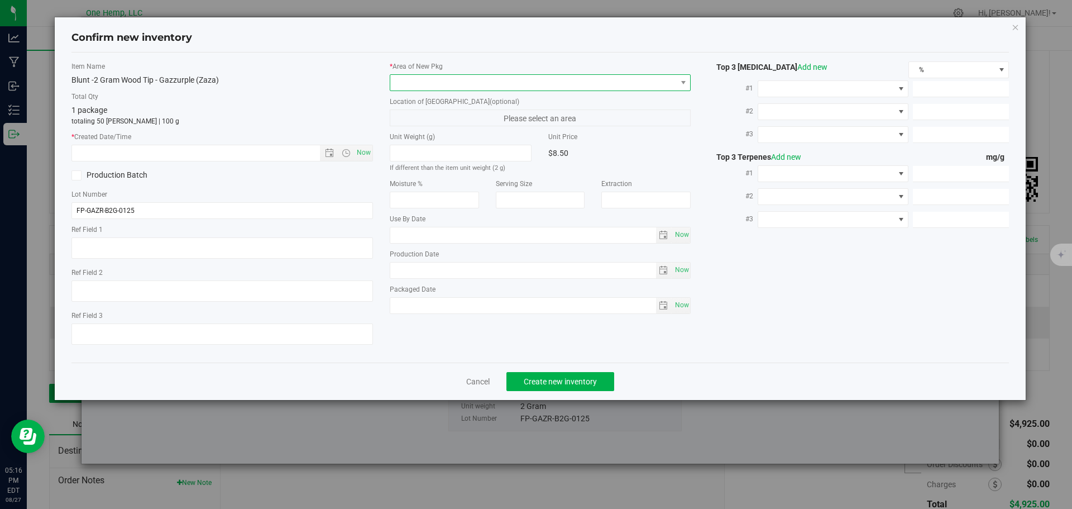
click at [526, 81] on span at bounding box center [533, 83] width 286 height 16
click at [427, 122] on li "Lab" at bounding box center [540, 129] width 300 height 16
click at [373, 152] on span "Now" at bounding box center [222, 153] width 302 height 17
click at [365, 153] on span "Now" at bounding box center [363, 153] width 19 height 16
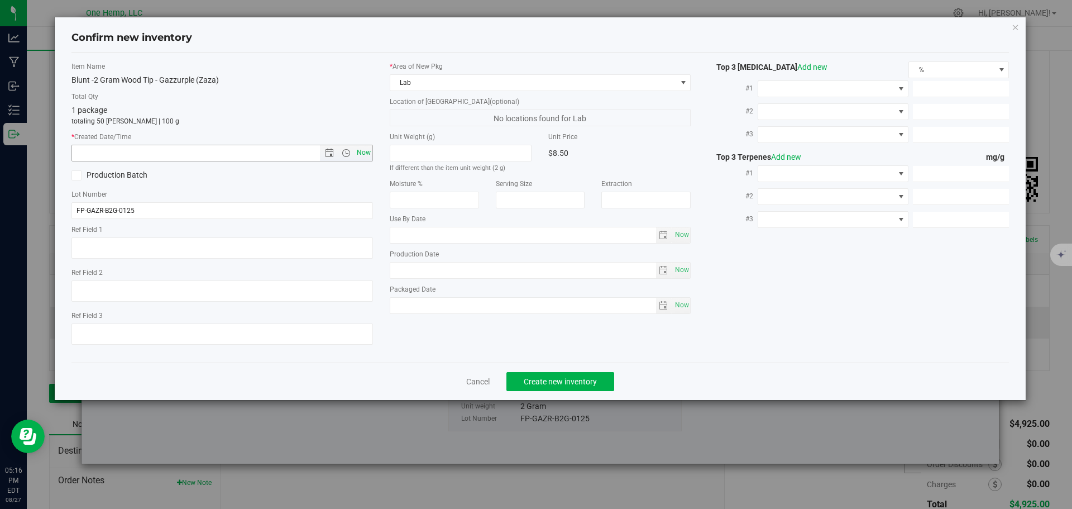
type input "[DATE] 5:16 PM"
click at [576, 374] on button "Create new inventory" at bounding box center [561, 381] width 108 height 19
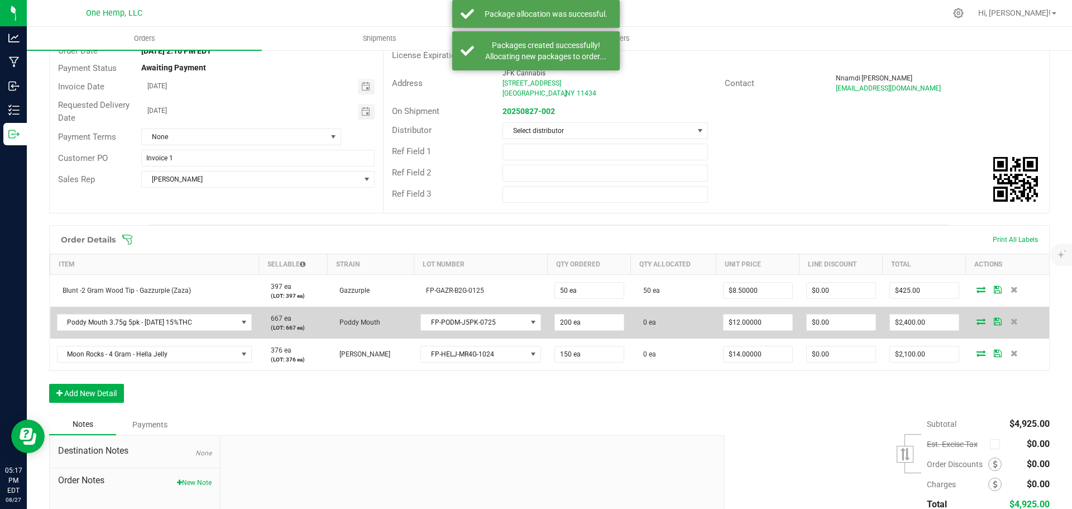
click at [977, 320] on icon at bounding box center [981, 321] width 9 height 7
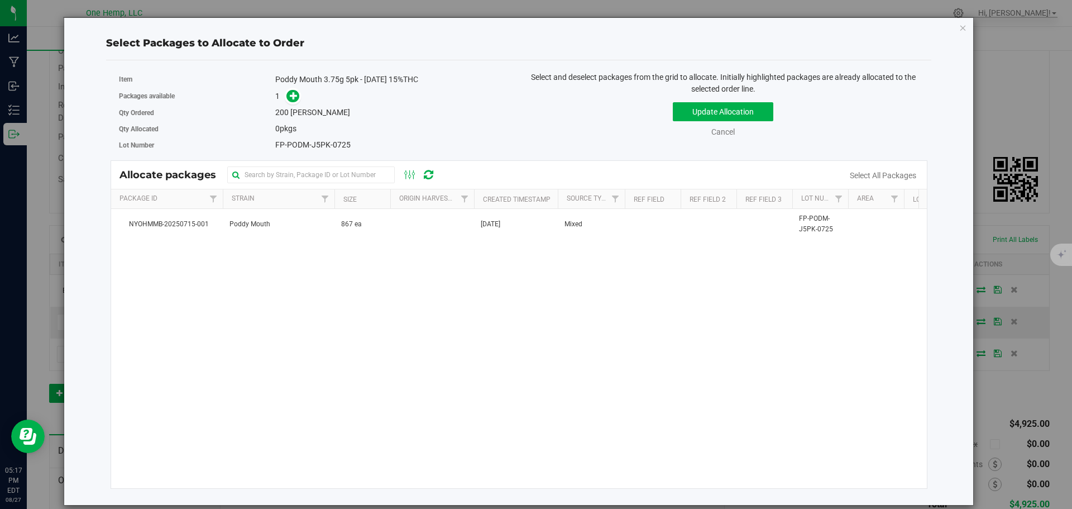
click at [288, 85] on div "Poddy Mouth 3.75g 5pk - [DATE] 15%THC" at bounding box center [392, 80] width 235 height 12
click at [293, 96] on icon at bounding box center [294, 96] width 8 height 8
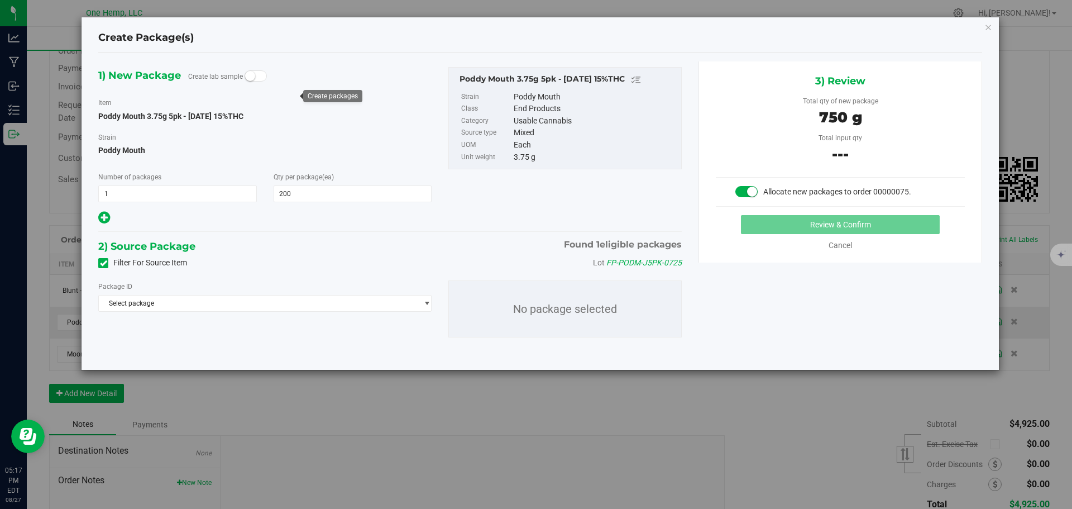
click at [109, 250] on span "2) Source Package" at bounding box center [146, 246] width 97 height 17
click at [106, 263] on icon at bounding box center [103, 263] width 7 height 0
click at [0, 0] on input "Filter For Source Item" at bounding box center [0, 0] width 0 height 0
click at [432, 307] on span "Select package" at bounding box center [264, 303] width 333 height 17
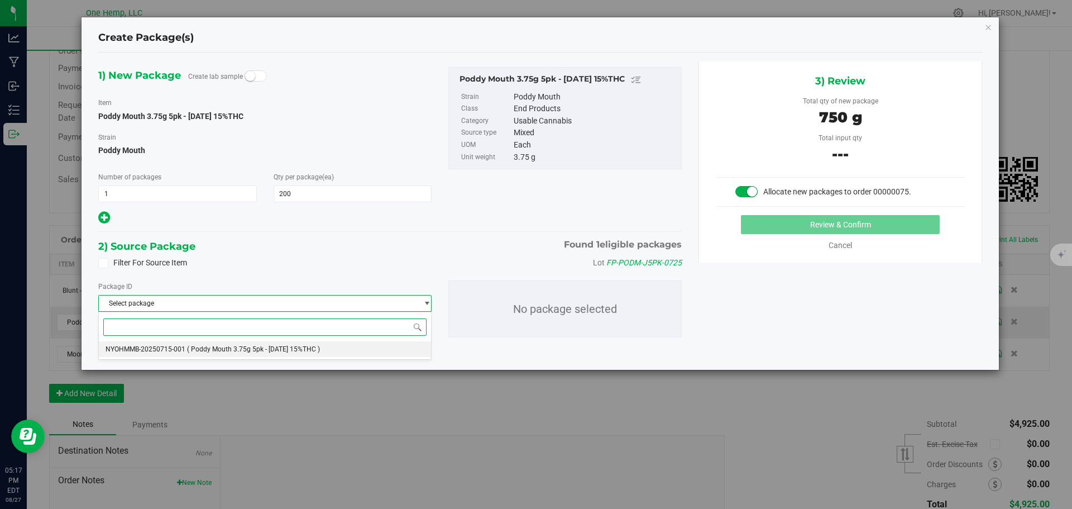
click at [385, 344] on li "NYOHMMB-20250715-001 ( Poddy Mouth 3.75g 5pk - [DATE] 15%THC )" at bounding box center [265, 349] width 332 height 16
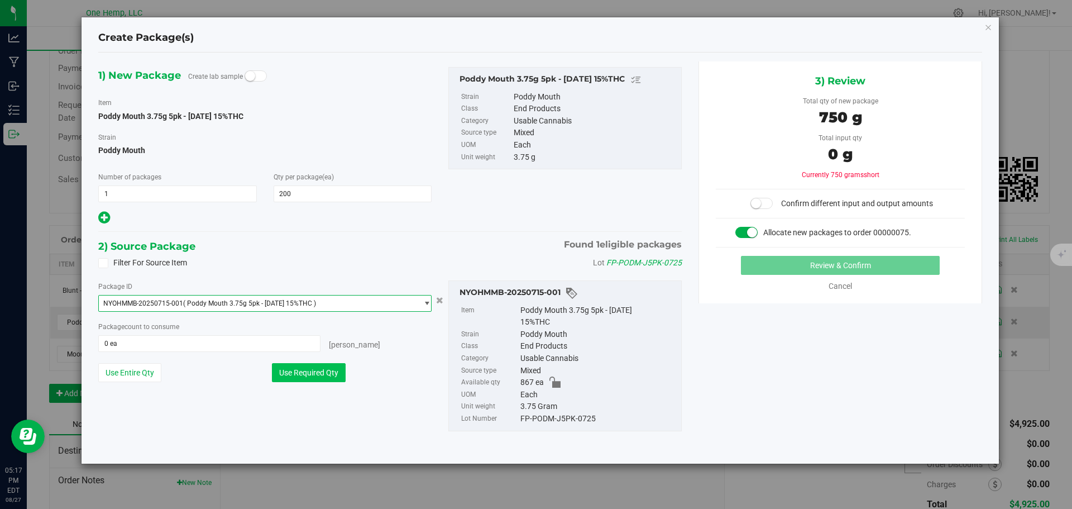
click at [307, 371] on button "Use Required Qty" at bounding box center [309, 372] width 74 height 19
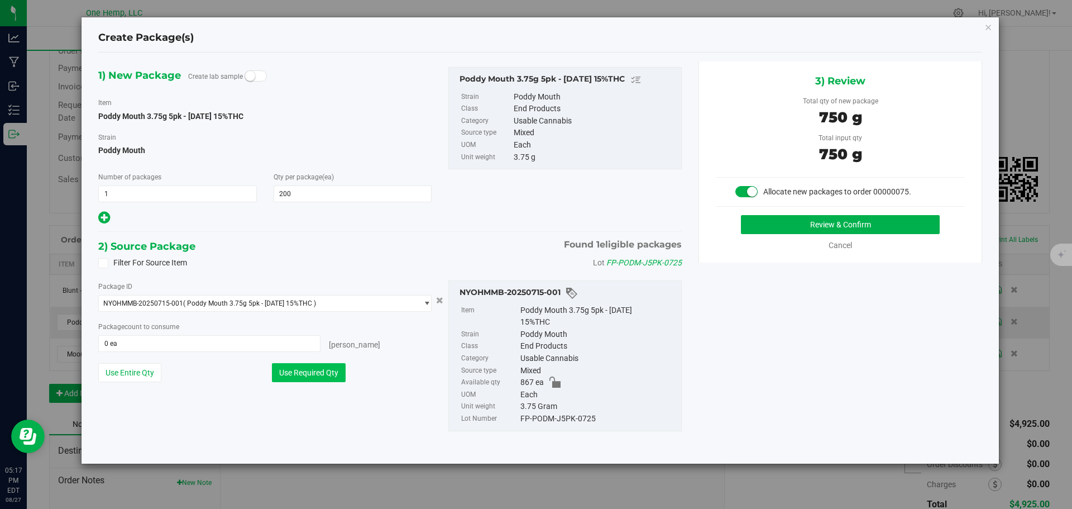
type input "200 ea"
click at [814, 219] on button "Review & Confirm" at bounding box center [840, 224] width 199 height 19
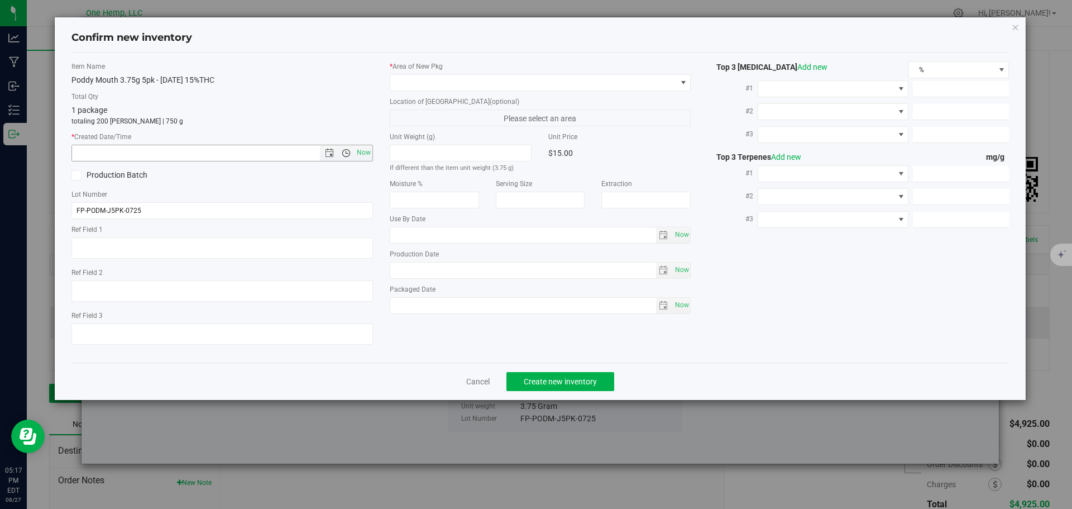
click at [352, 152] on span "Open the time view" at bounding box center [345, 153] width 19 height 9
click at [370, 151] on span "Now" at bounding box center [363, 153] width 19 height 16
type input "[DATE] 5:17 PM"
click at [468, 81] on span at bounding box center [533, 83] width 286 height 16
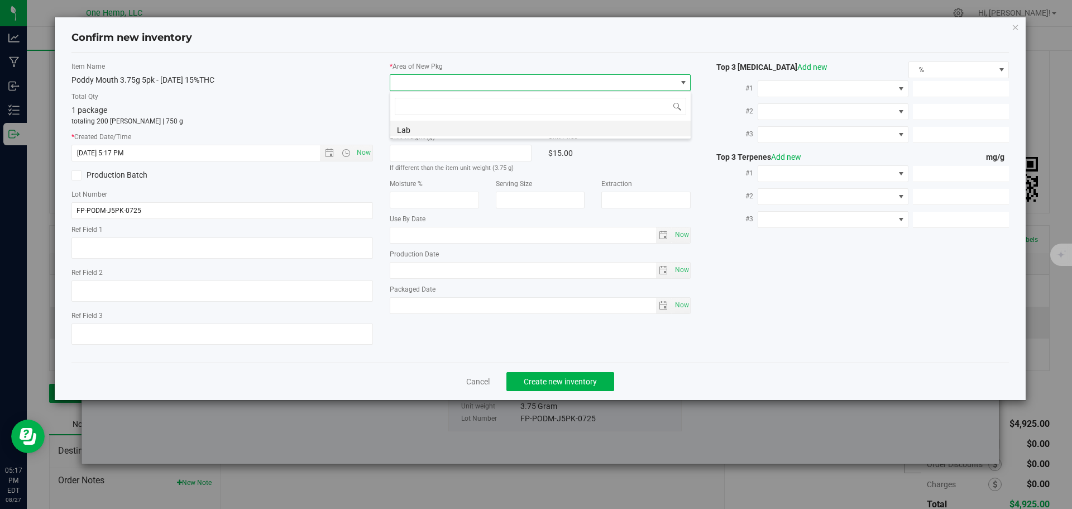
click at [424, 127] on li "Lab" at bounding box center [540, 129] width 300 height 16
click at [590, 386] on button "Create new inventory" at bounding box center [561, 381] width 108 height 19
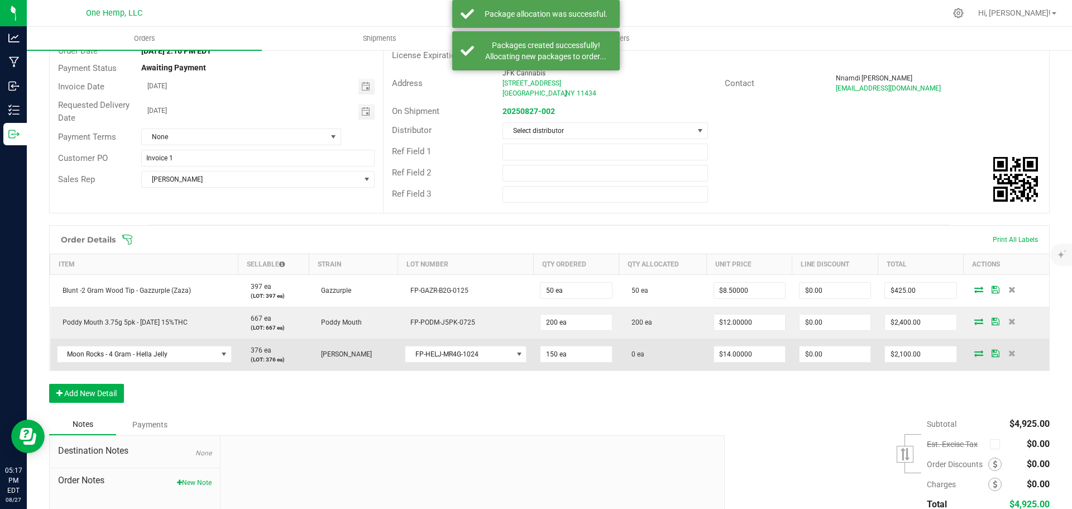
click at [975, 355] on icon at bounding box center [979, 353] width 9 height 7
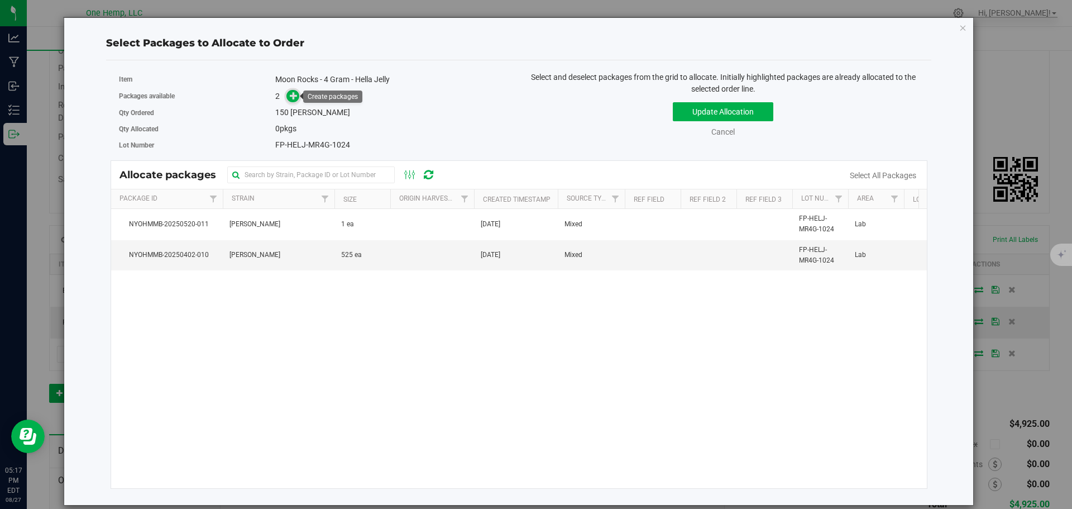
click at [295, 99] on icon at bounding box center [294, 96] width 8 height 8
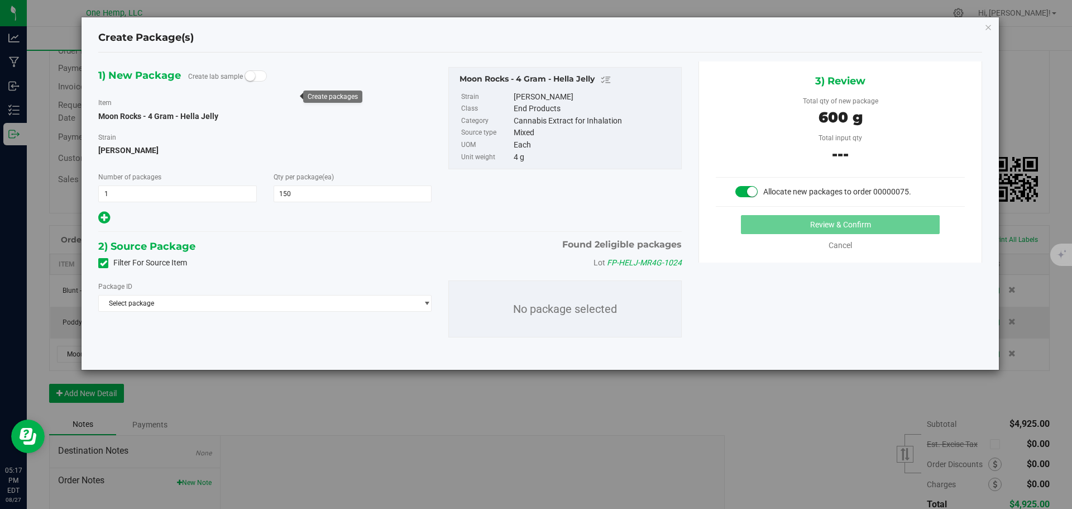
click at [149, 263] on label "Filter For Source Item" at bounding box center [142, 263] width 89 height 12
click at [0, 0] on input "Filter For Source Item" at bounding box center [0, 0] width 0 height 0
click at [167, 309] on span "Select package" at bounding box center [258, 303] width 318 height 16
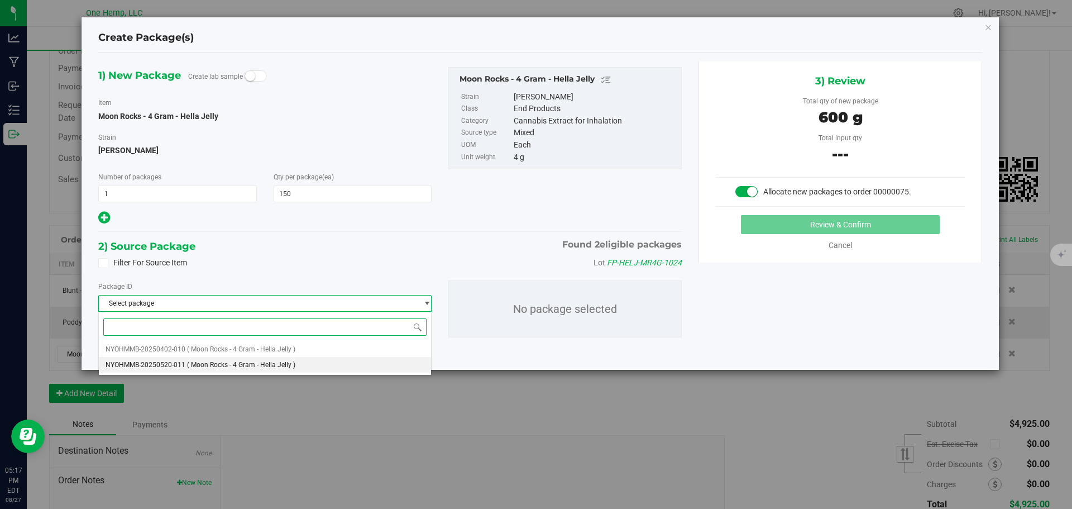
click at [298, 369] on li "NYOHMMB-20250520-011 ( Moon Rocks - 4 Gram - Hella Jelly )" at bounding box center [265, 365] width 332 height 16
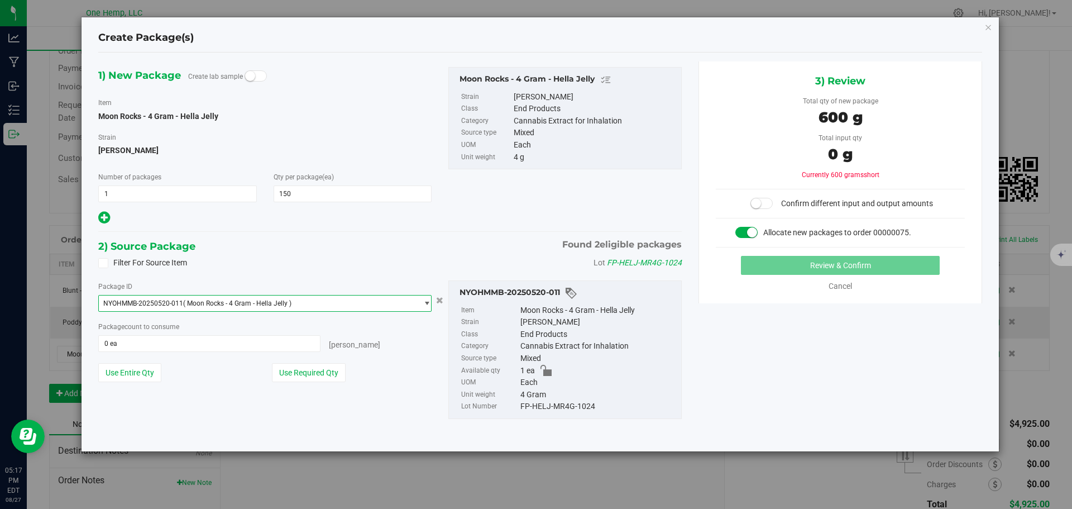
click at [278, 306] on span "( Moon Rocks - 4 Gram - Hella Jelly )" at bounding box center [237, 303] width 108 height 8
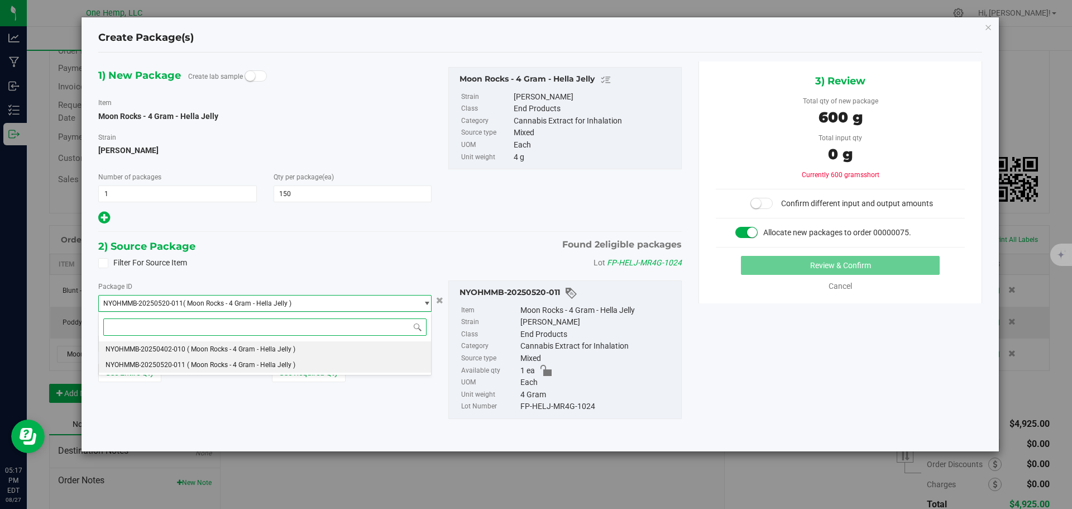
click at [285, 348] on span "( Moon Rocks - 4 Gram - Hella Jelly )" at bounding box center [241, 349] width 108 height 8
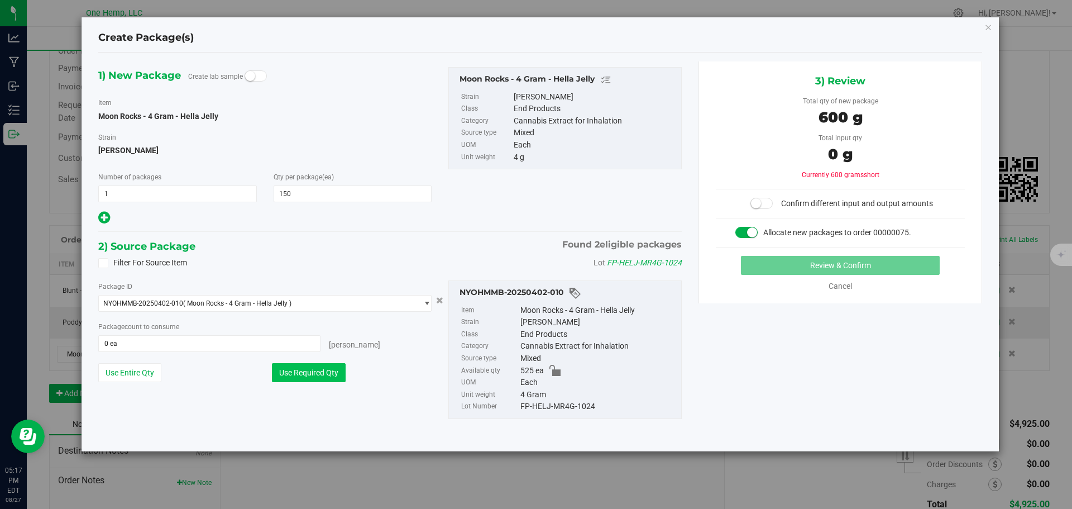
click at [319, 371] on button "Use Required Qty" at bounding box center [309, 372] width 74 height 19
type input "150 ea"
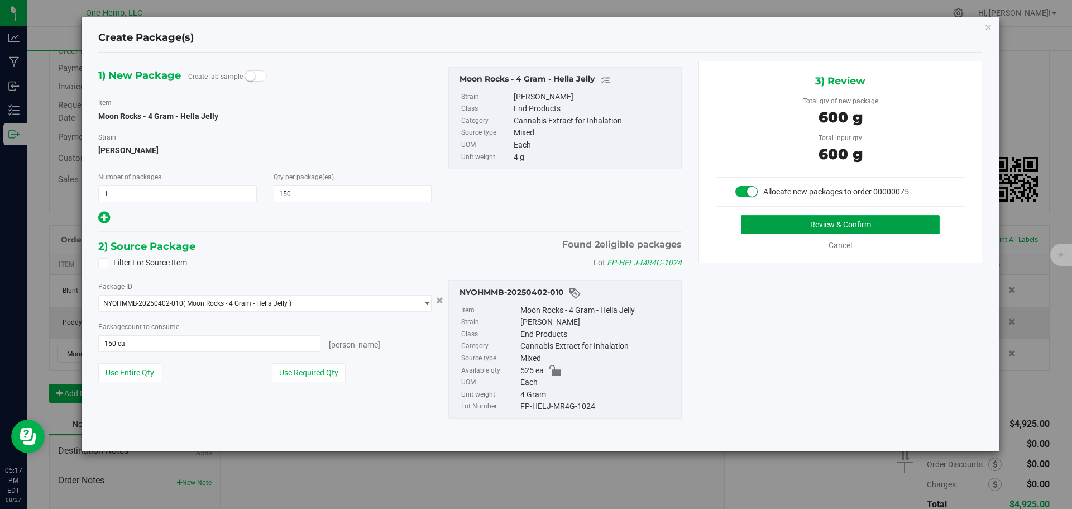
click at [876, 218] on button "Review & Confirm" at bounding box center [840, 224] width 199 height 19
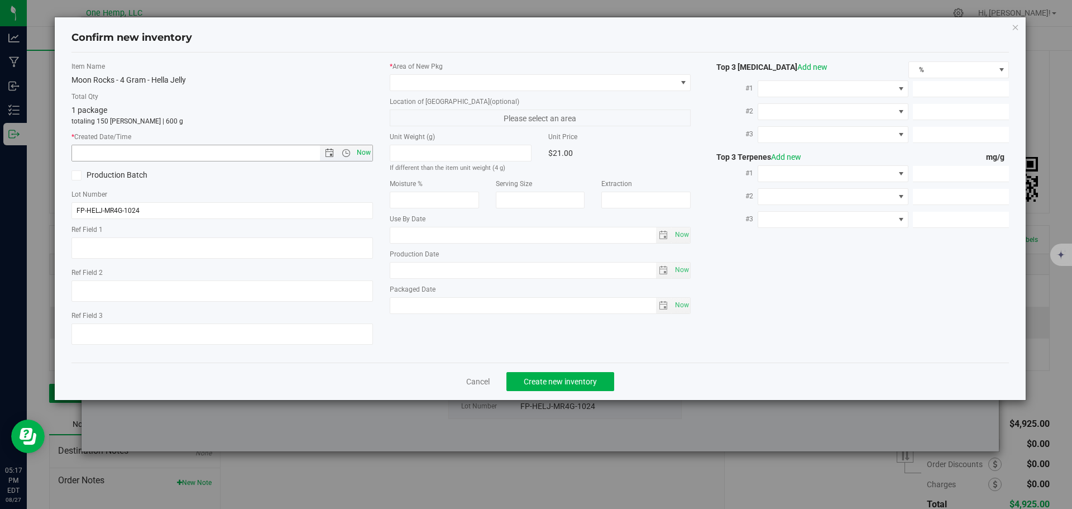
click at [362, 150] on span "Now" at bounding box center [363, 153] width 19 height 16
type input "[DATE] 5:17 PM"
click at [453, 84] on span at bounding box center [533, 83] width 286 height 16
click at [441, 125] on li "Lab" at bounding box center [540, 129] width 300 height 16
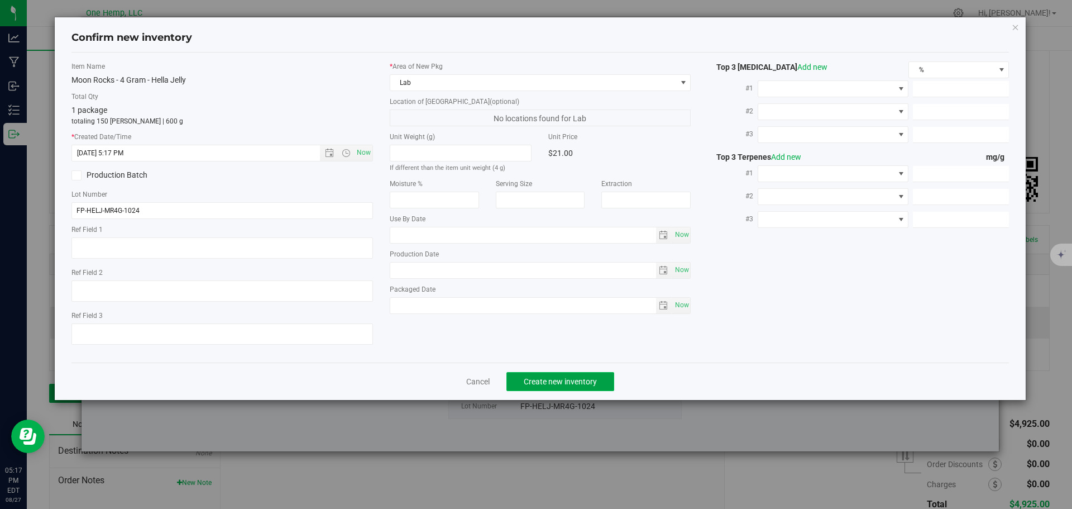
click at [577, 374] on button "Create new inventory" at bounding box center [561, 381] width 108 height 19
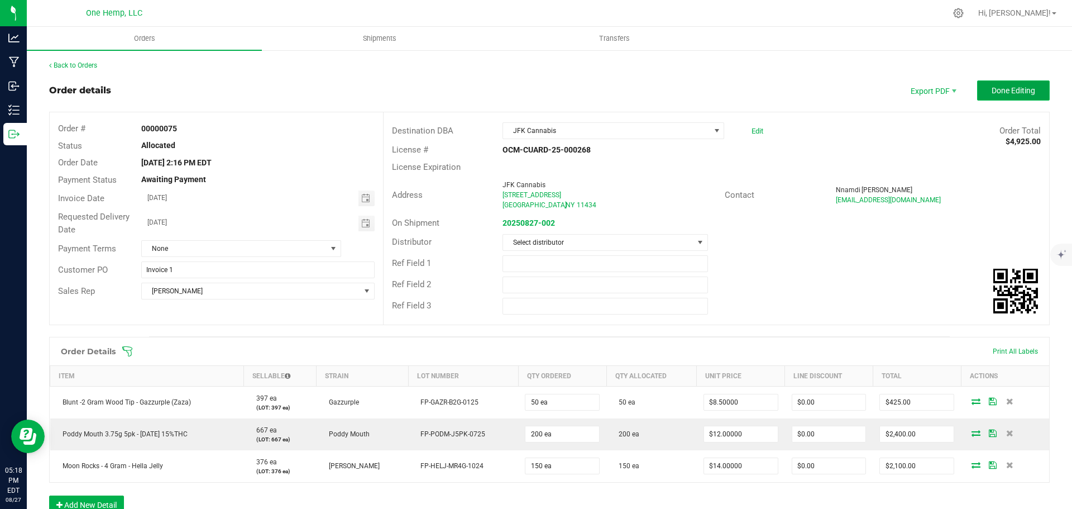
click at [1014, 91] on span "Done Editing" at bounding box center [1014, 90] width 44 height 9
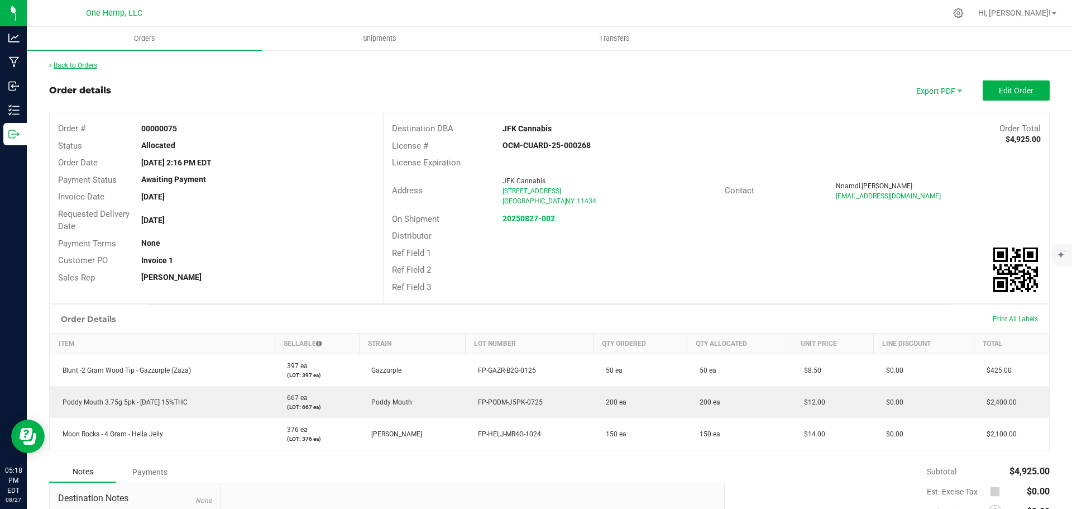
click at [87, 61] on link "Back to Orders" at bounding box center [73, 65] width 48 height 8
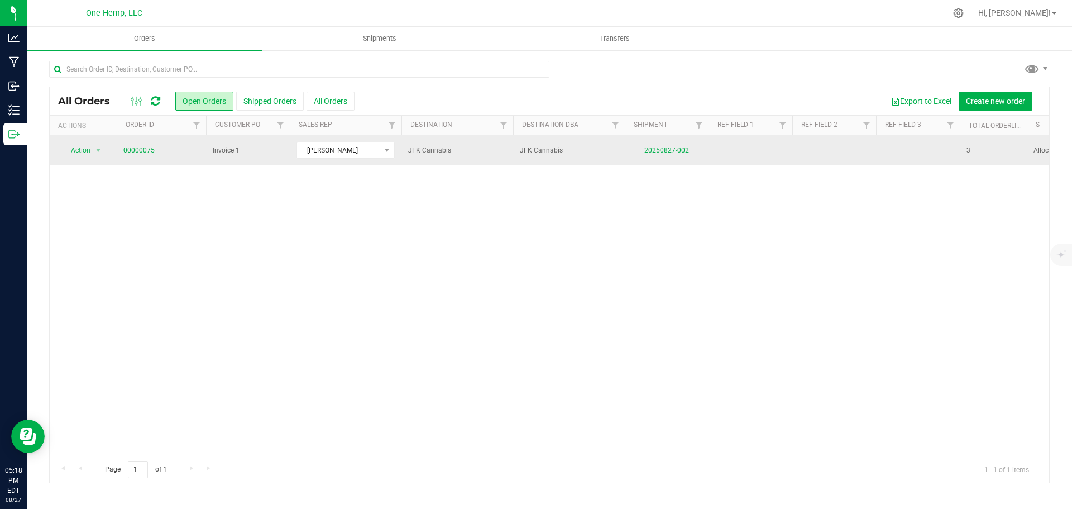
click at [670, 142] on td "20250827-002" at bounding box center [667, 150] width 84 height 30
click at [677, 149] on link "20250827-002" at bounding box center [666, 150] width 45 height 8
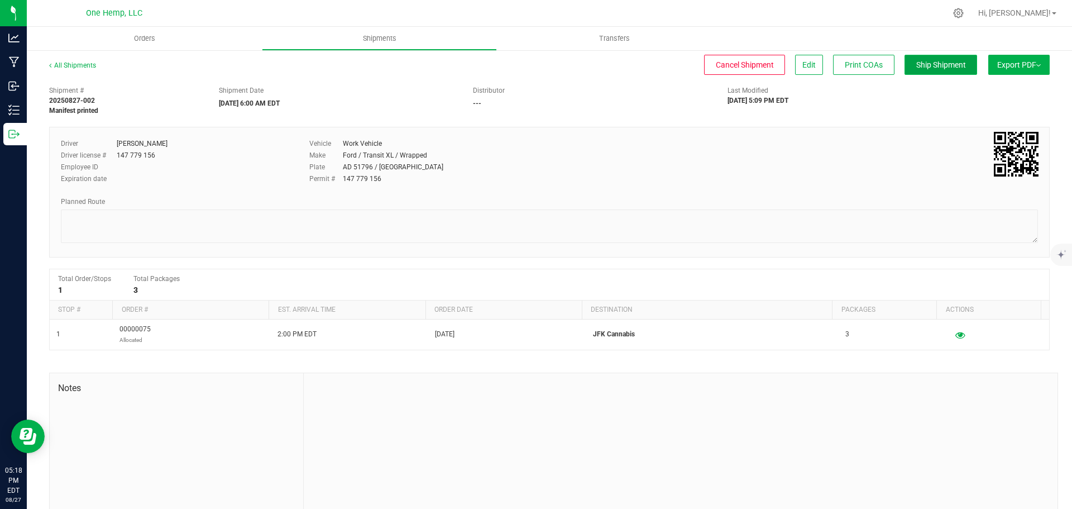
click at [948, 59] on button "Ship Shipment" at bounding box center [941, 65] width 73 height 20
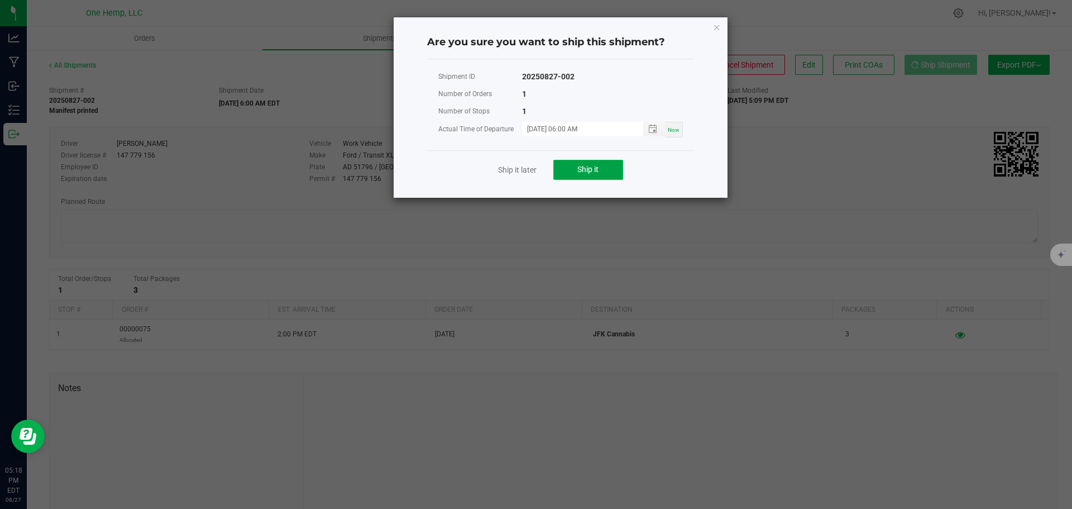
click at [578, 174] on span "Ship it" at bounding box center [587, 169] width 21 height 9
